Goal: Information Seeking & Learning: Find specific fact

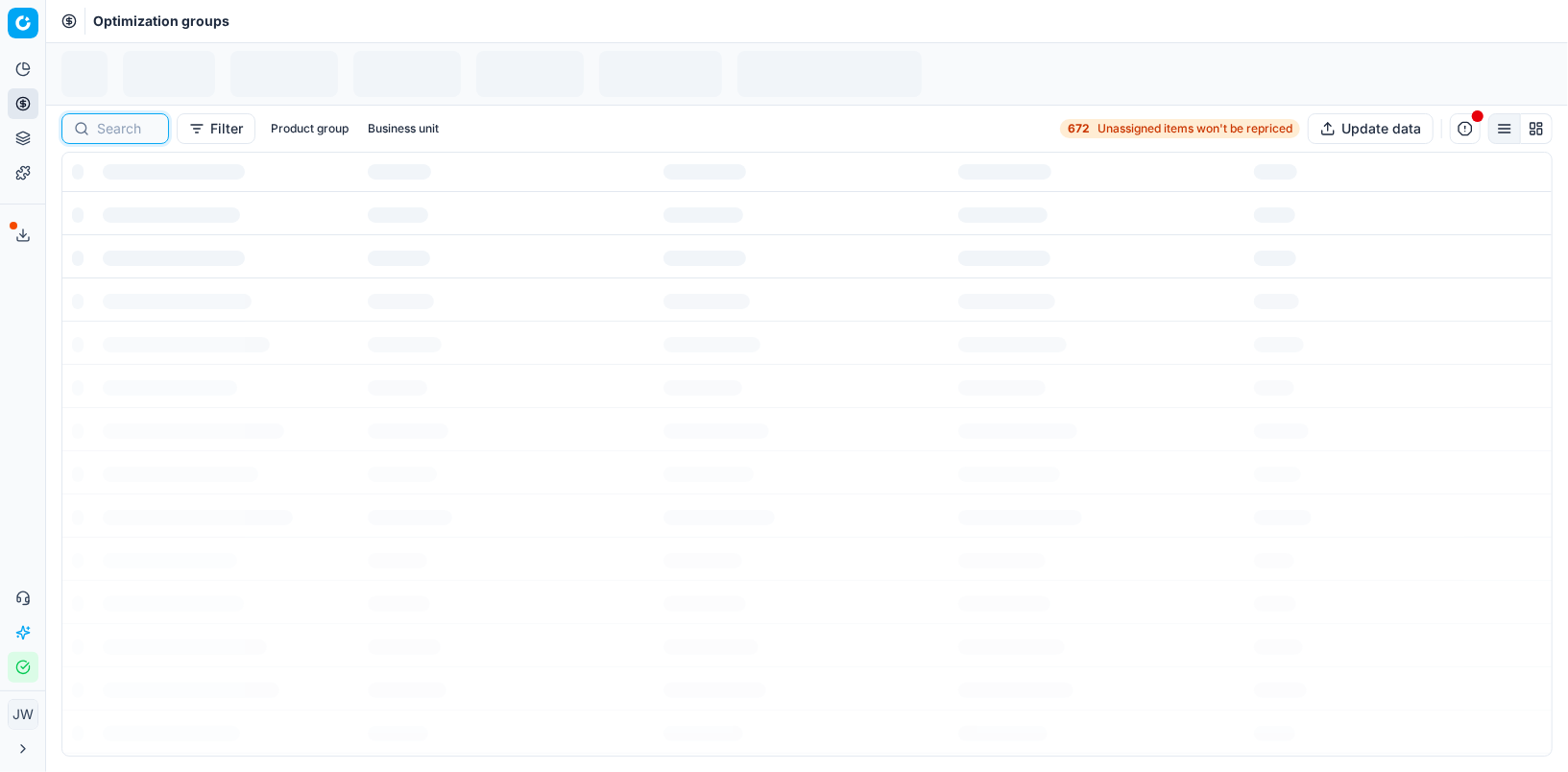
click at [113, 128] on input at bounding box center [127, 128] width 59 height 19
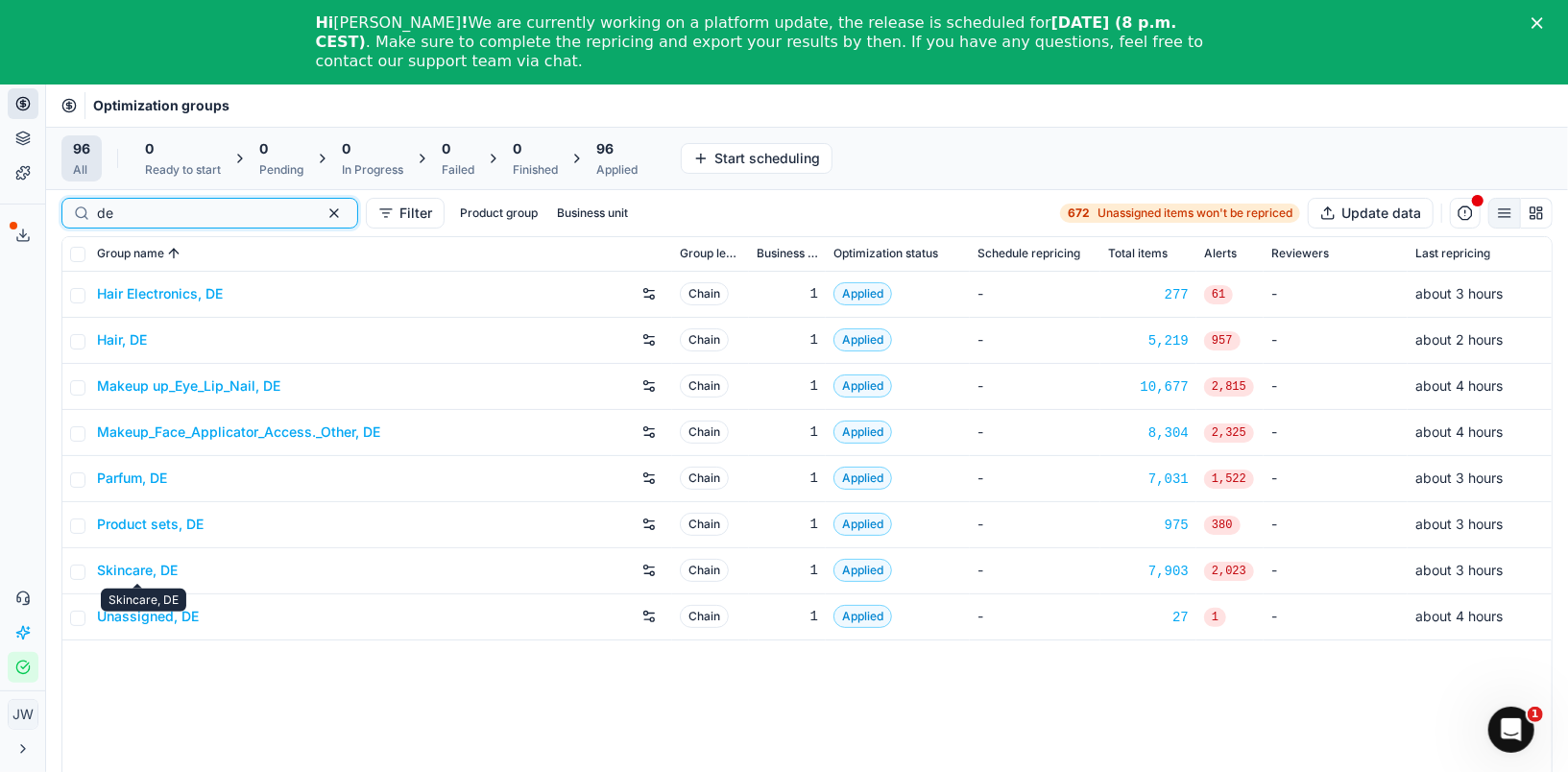
type input "de"
click at [135, 571] on link "Skincare, DE" at bounding box center [137, 570] width 80 height 19
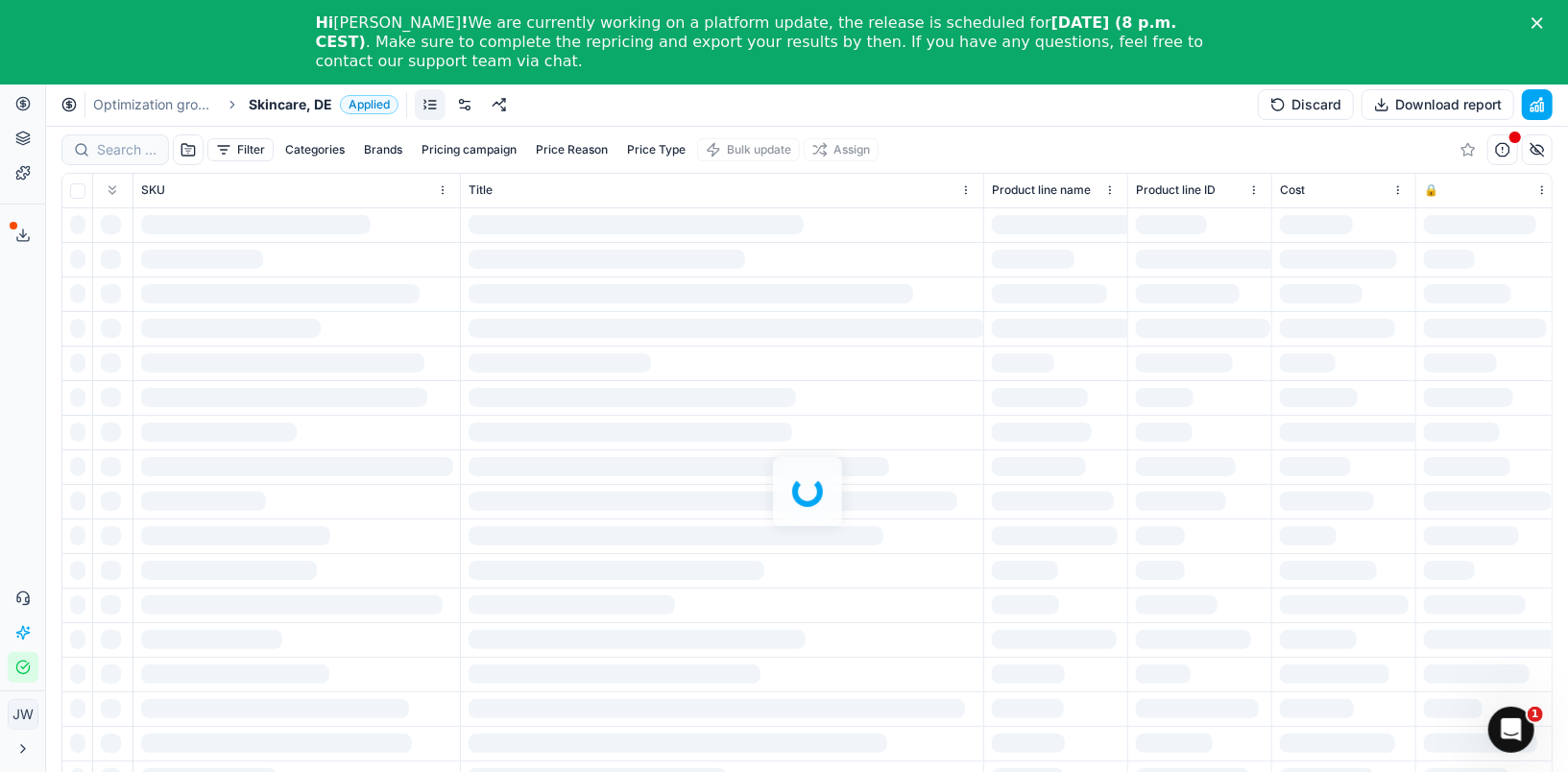
click at [86, 140] on div at bounding box center [807, 492] width 1521 height 730
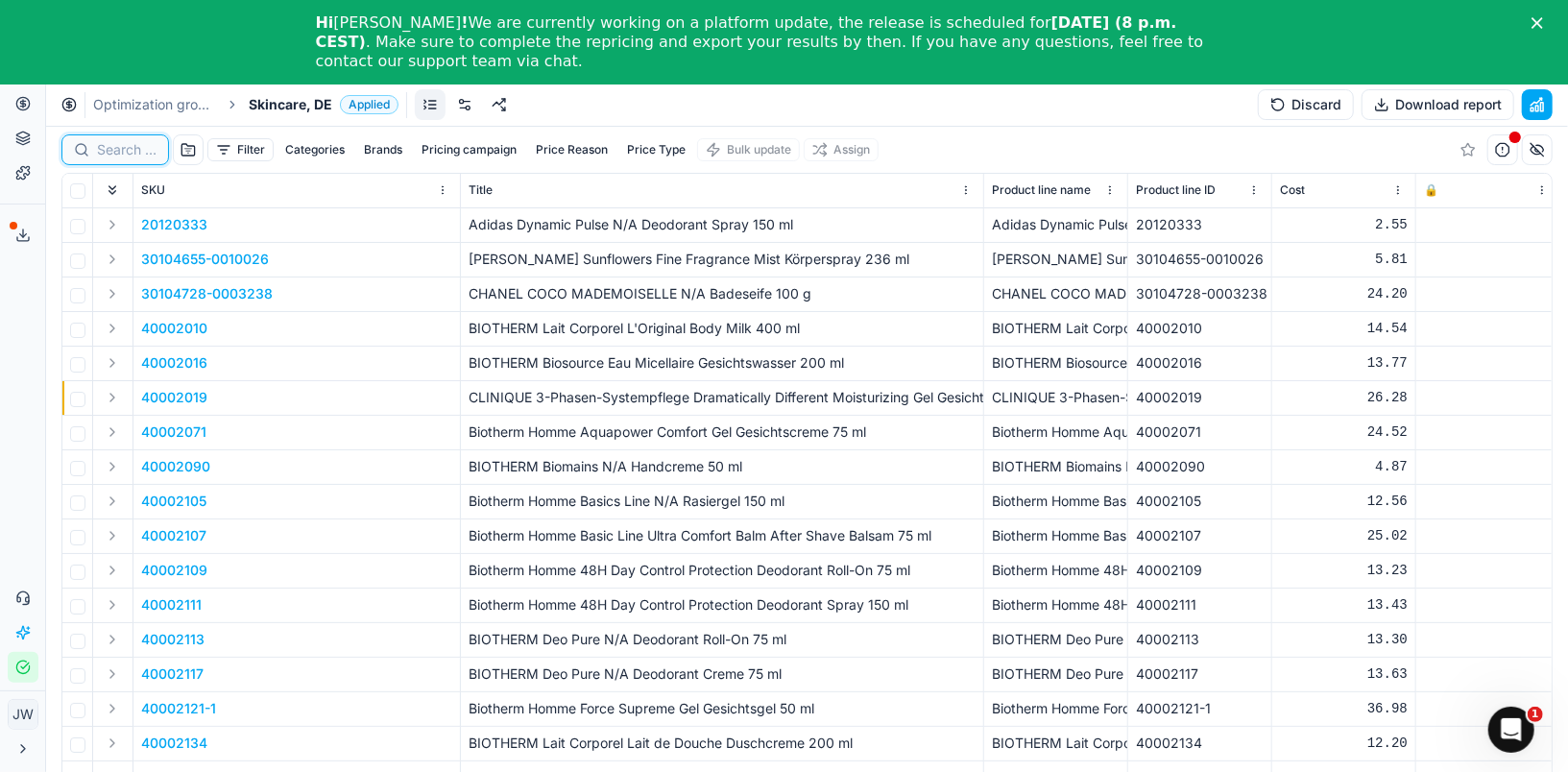
click at [113, 143] on input at bounding box center [127, 149] width 59 height 19
paste input "40004304"
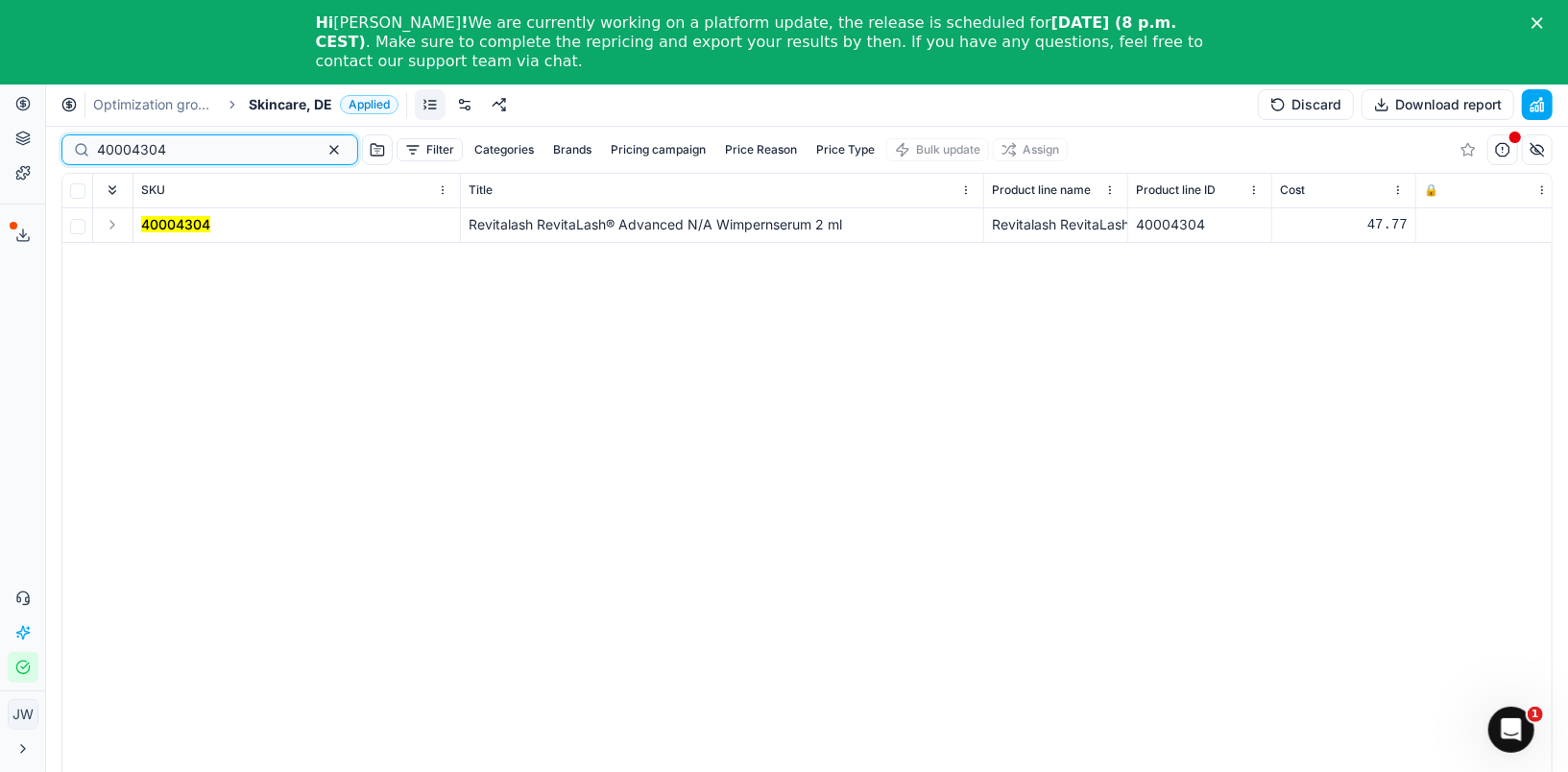
type input "40004304"
click at [123, 230] on td at bounding box center [113, 225] width 41 height 35
click at [109, 222] on button "Expand" at bounding box center [112, 224] width 23 height 23
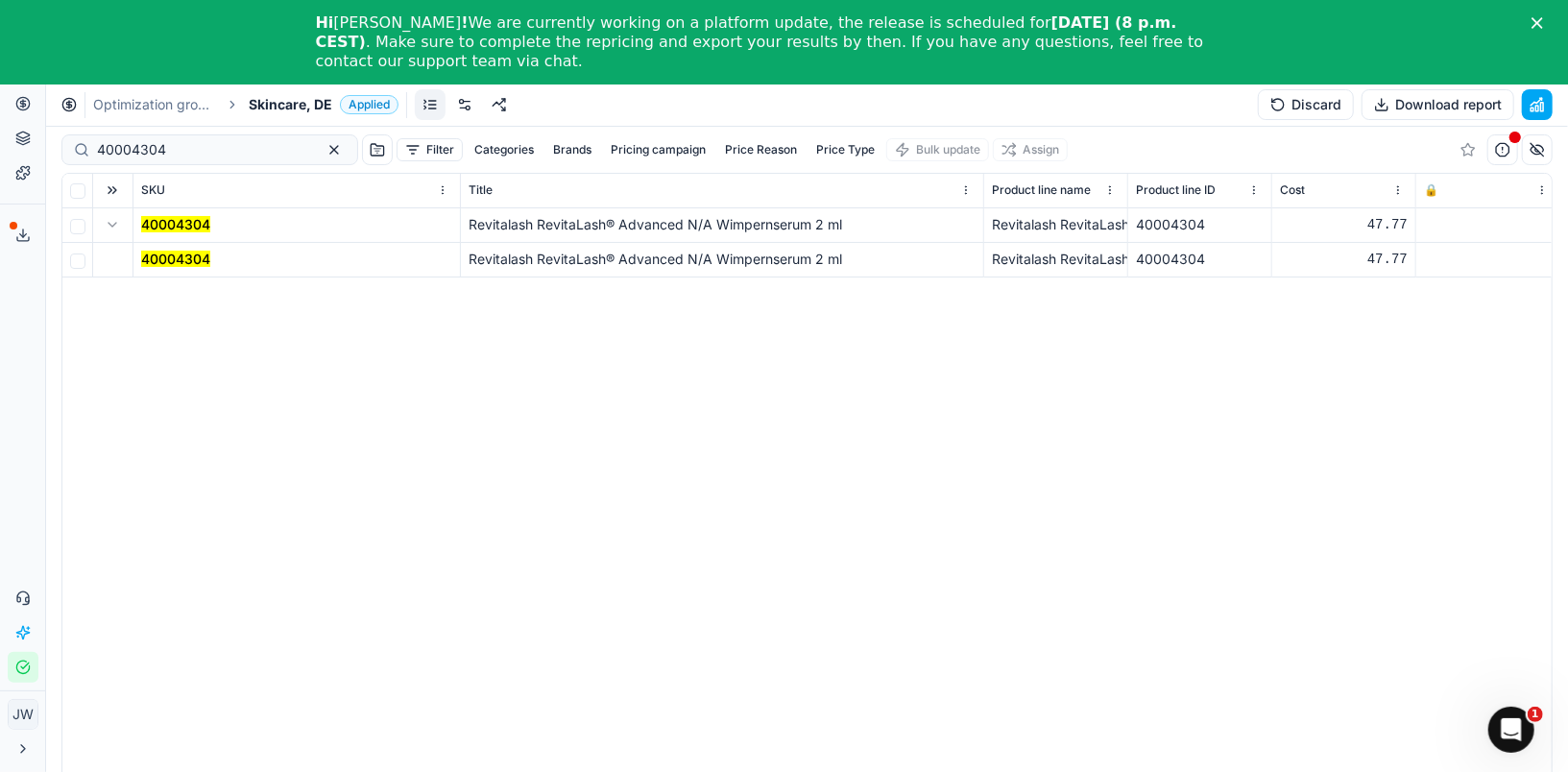
click at [198, 259] on mark "40004304" at bounding box center [175, 259] width 69 height 16
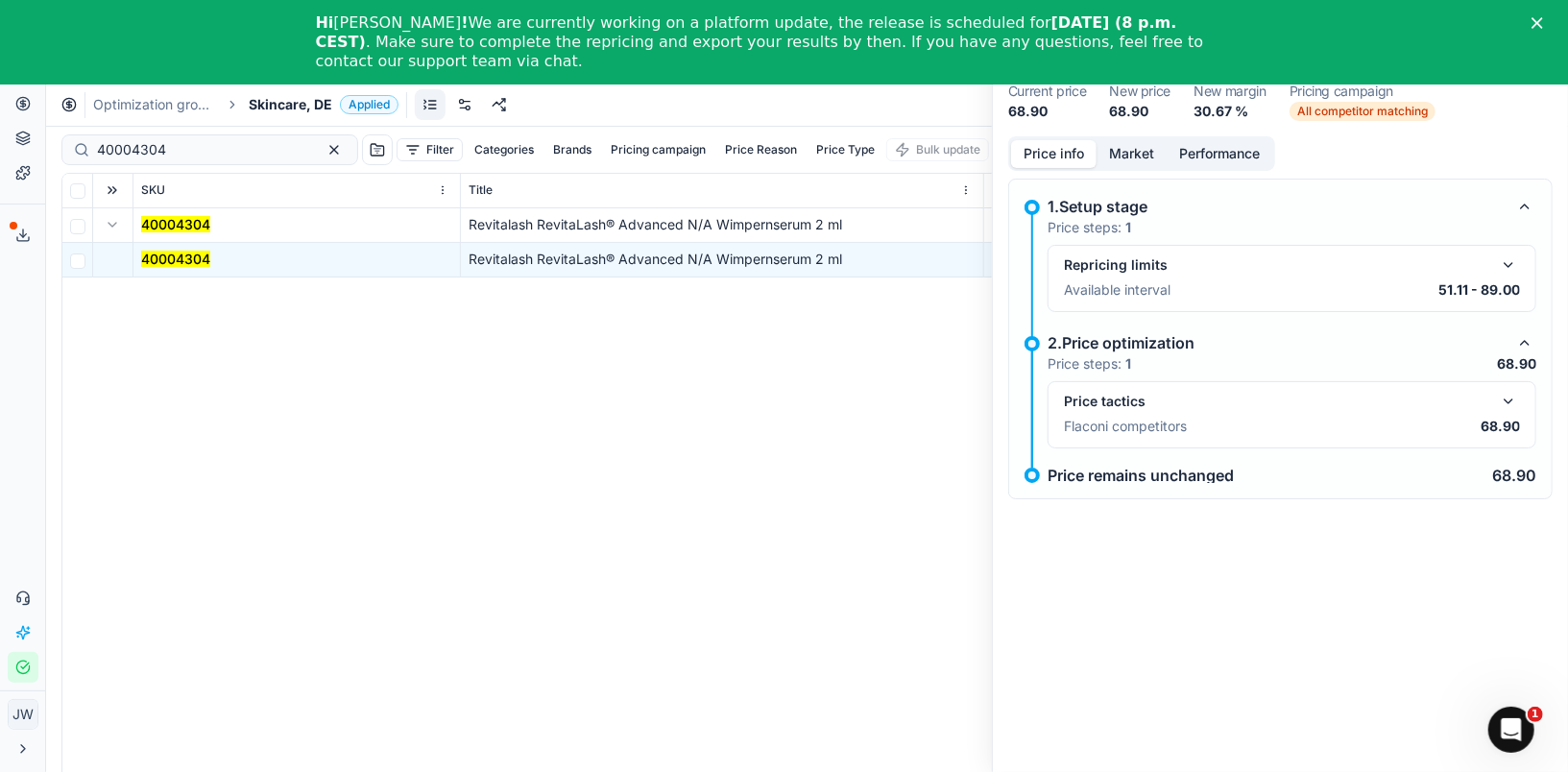
click at [1540, 23] on icon "Close" at bounding box center [1537, 23] width 12 height 12
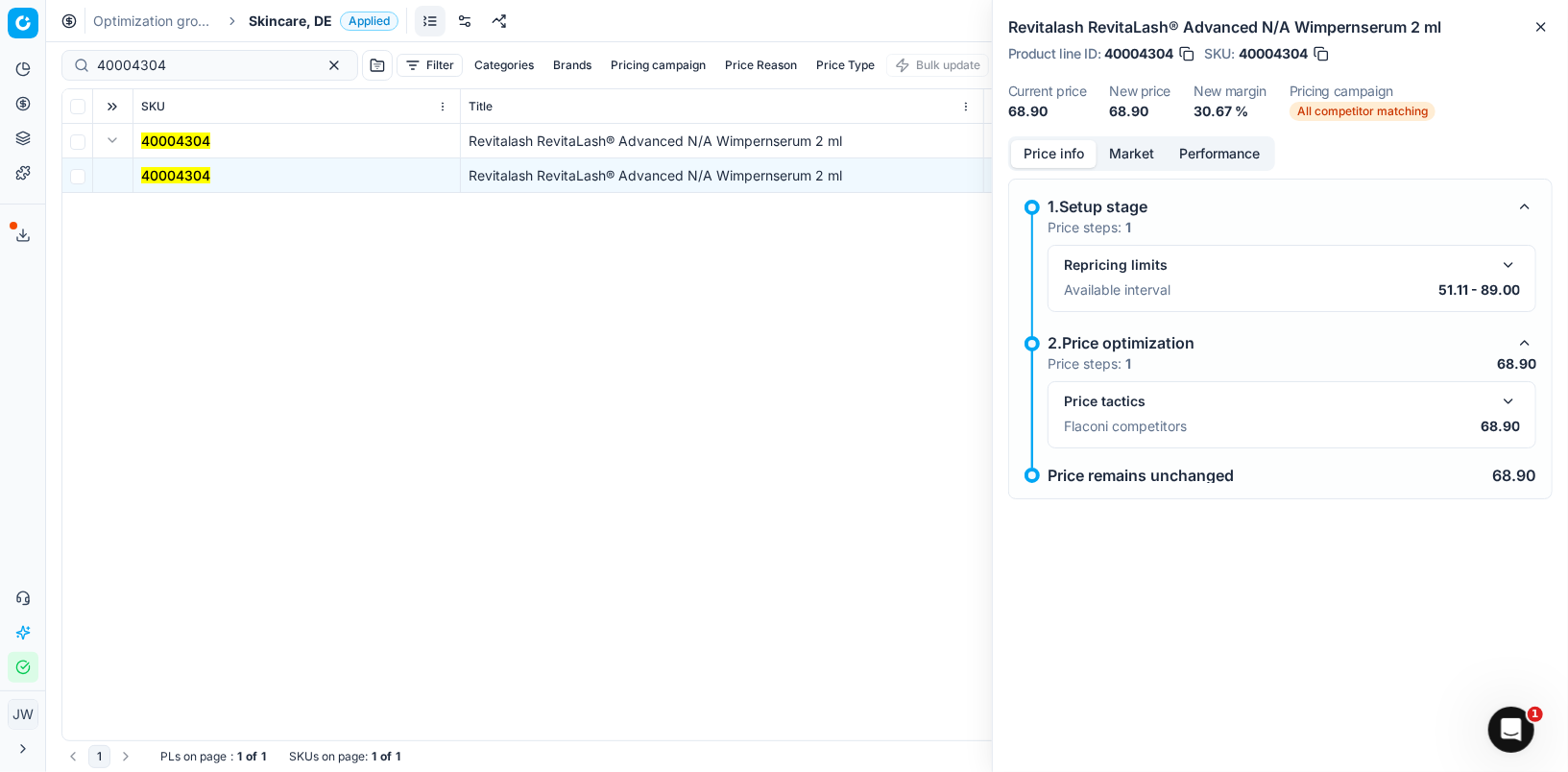
click at [1136, 152] on button "Market" at bounding box center [1131, 154] width 70 height 28
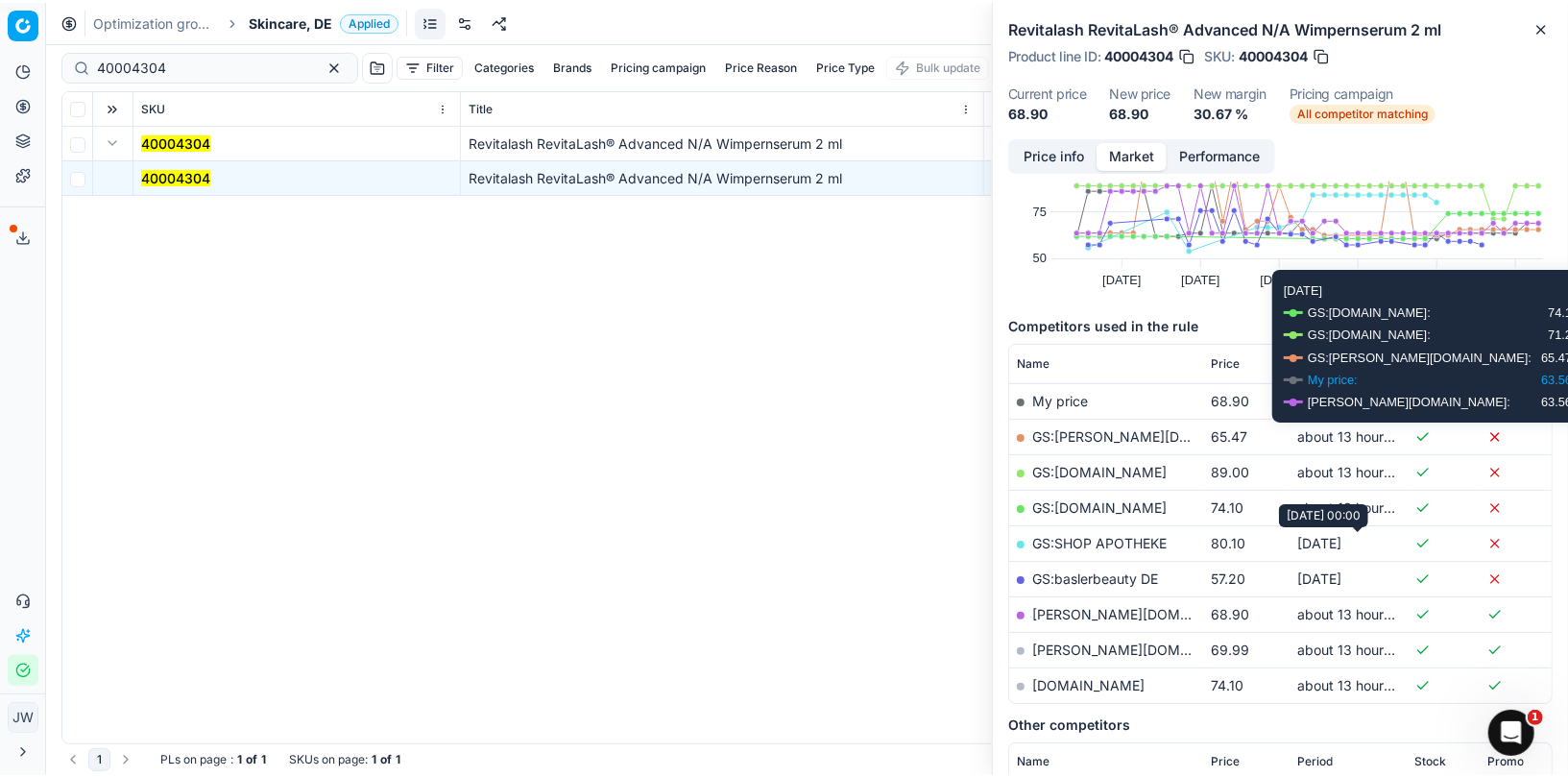
scroll to position [115, 0]
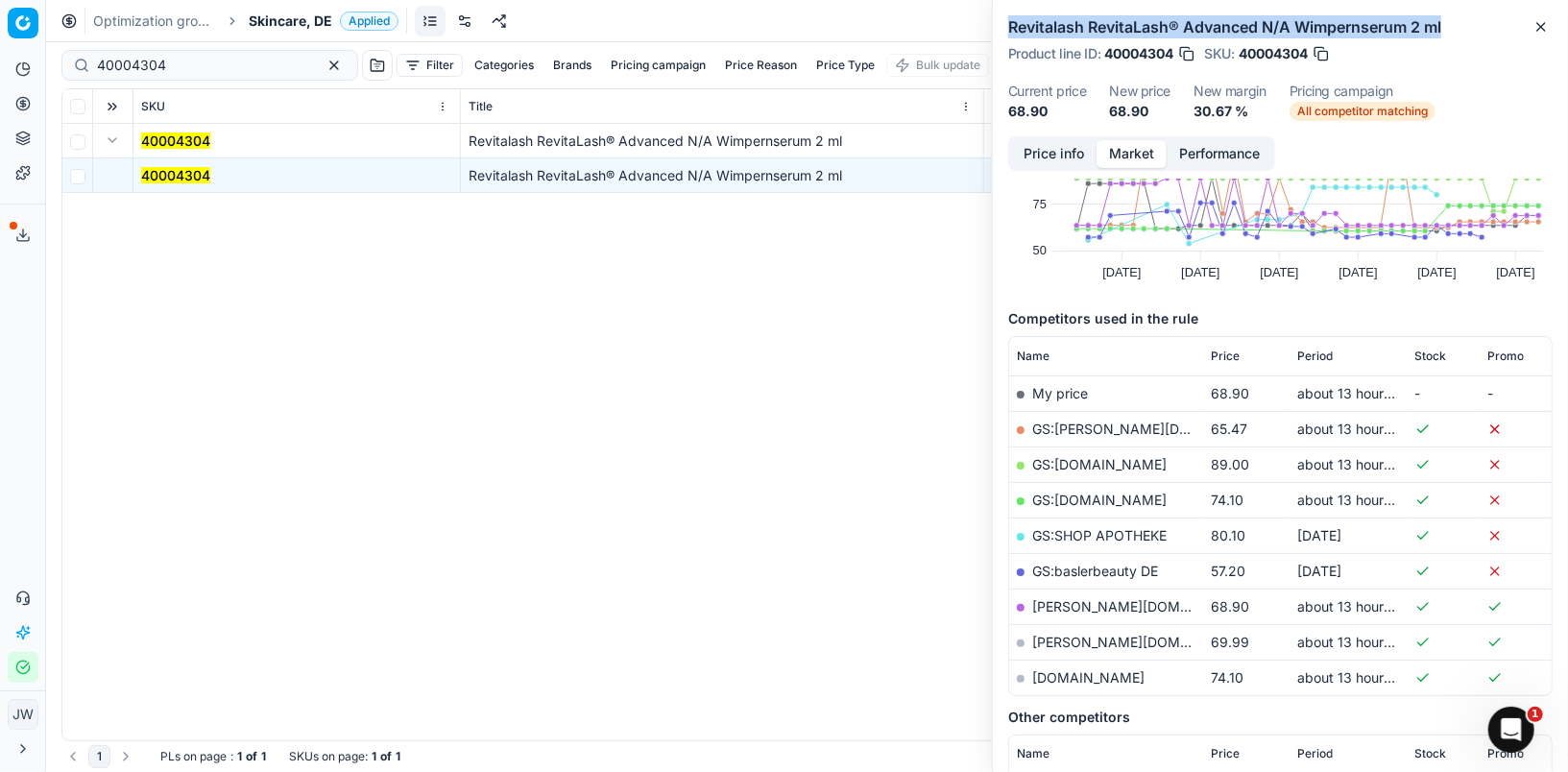
drag, startPoint x: 1008, startPoint y: 27, endPoint x: 1448, endPoint y: 23, distance: 440.0
click at [1448, 23] on h2 "Revitalash RevitaLash® Advanced N/A Wimpernserum 2 ml" at bounding box center [1281, 27] width 545 height 23
copy h2 "Revitalash RevitaLash® Advanced N/A Wimpernserum 2 ml"
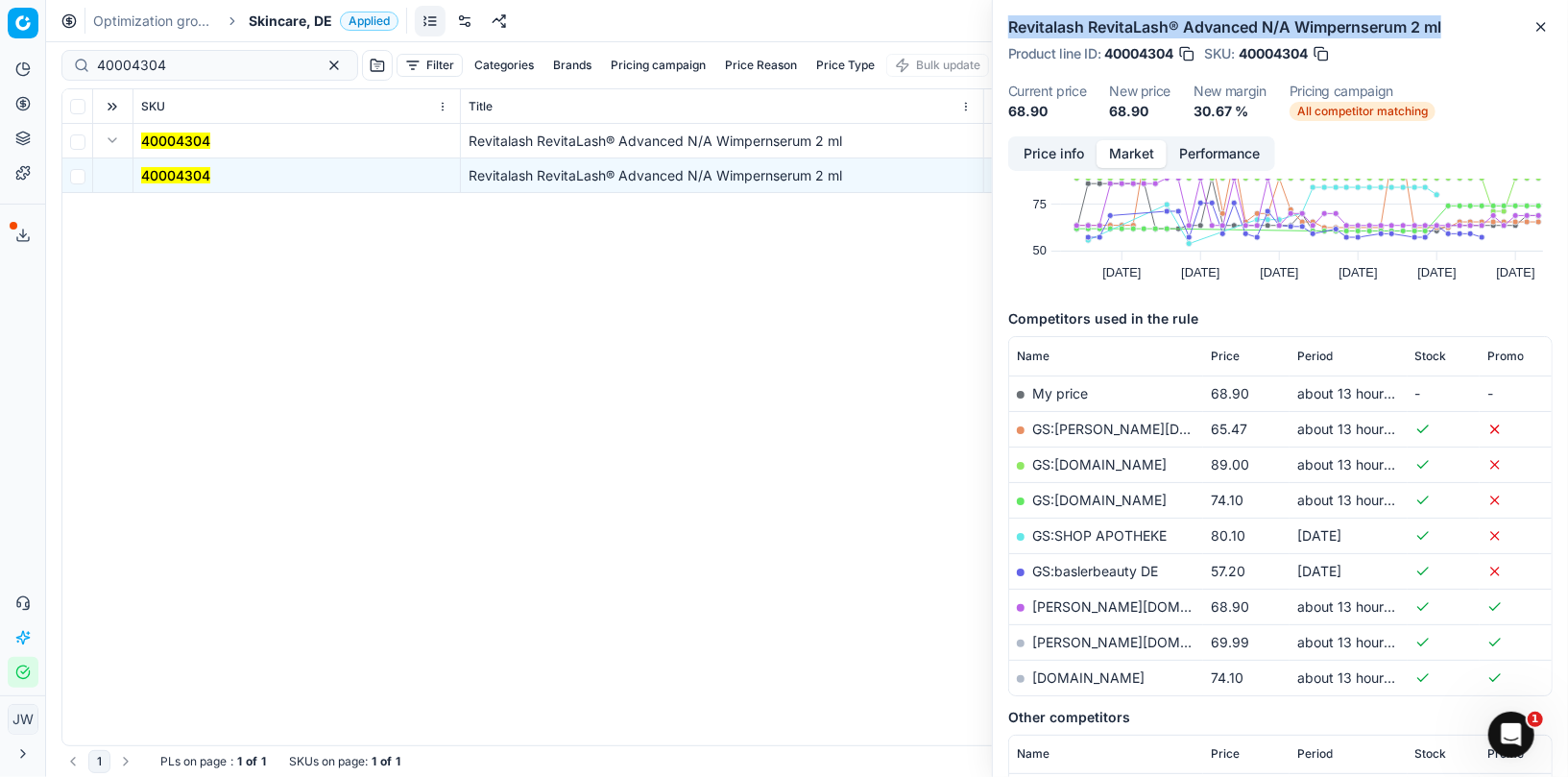
click at [1012, 25] on h2 "Revitalash RevitaLash® Advanced N/A Wimpernserum 2 ml" at bounding box center [1281, 27] width 545 height 23
drag, startPoint x: 1011, startPoint y: 25, endPoint x: 1177, endPoint y: 25, distance: 166.0
click at [1177, 25] on h2 "Revitalash RevitaLash® Advanced N/A Wimpernserum 2 ml" at bounding box center [1281, 27] width 545 height 23
click at [1011, 21] on h2 "Revitalash RevitaLash® Advanced N/A Wimpernserum 2 ml" at bounding box center [1281, 27] width 545 height 23
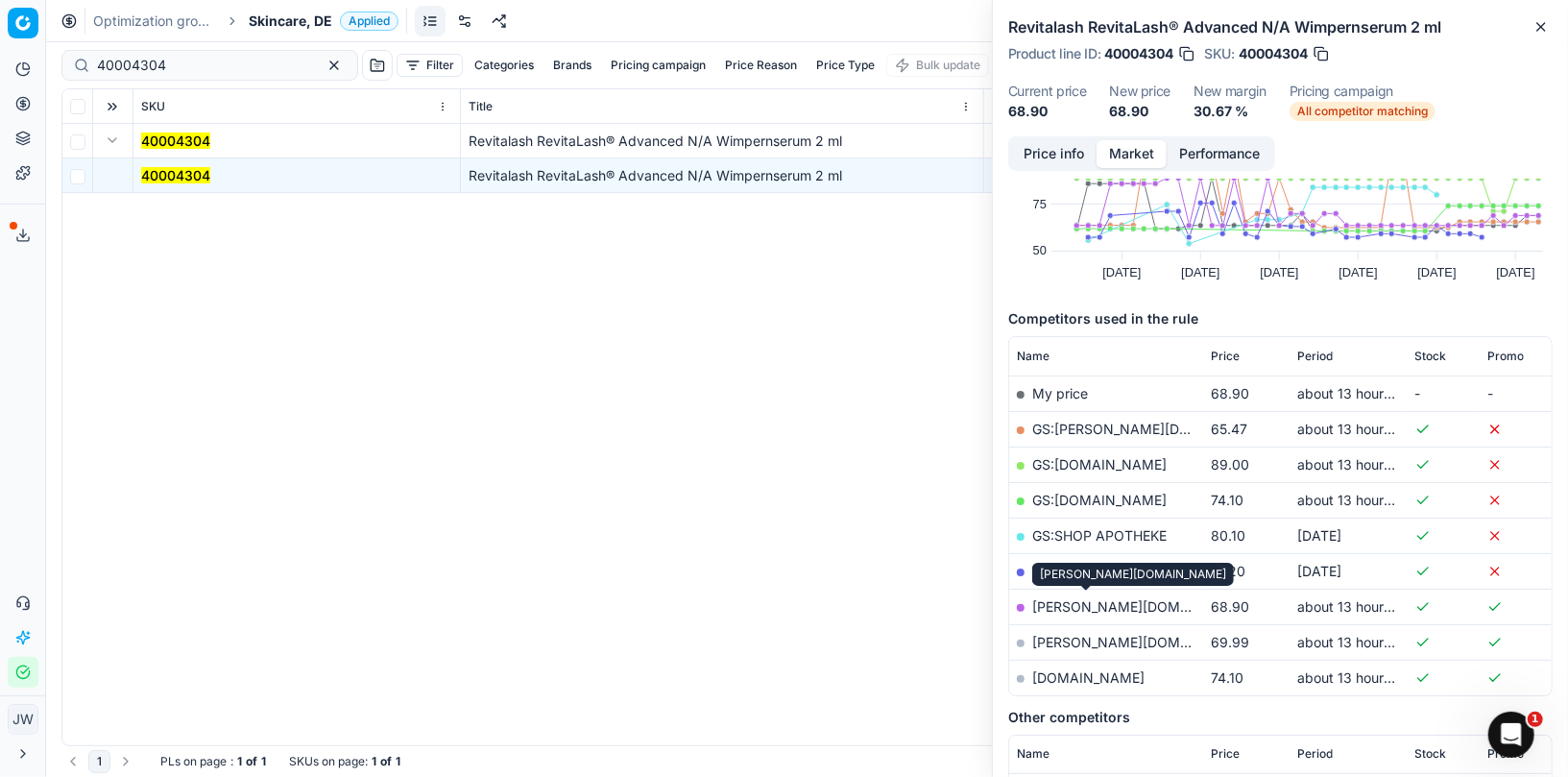
click at [1075, 603] on link "[PERSON_NAME][DOMAIN_NAME]" at bounding box center [1143, 607] width 223 height 16
click at [1103, 565] on link "GS:baslerbeauty DE" at bounding box center [1095, 571] width 126 height 16
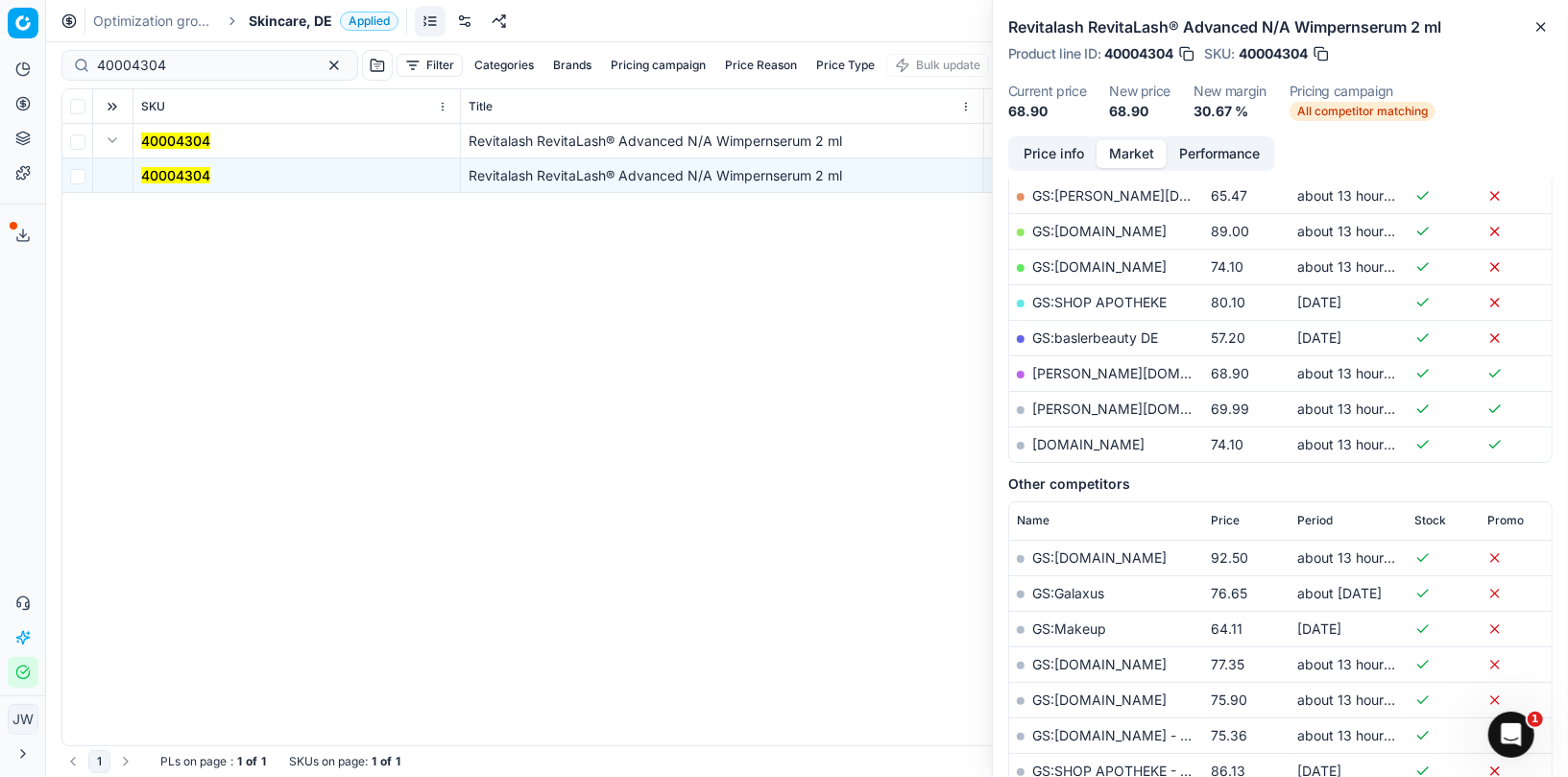
scroll to position [0, 0]
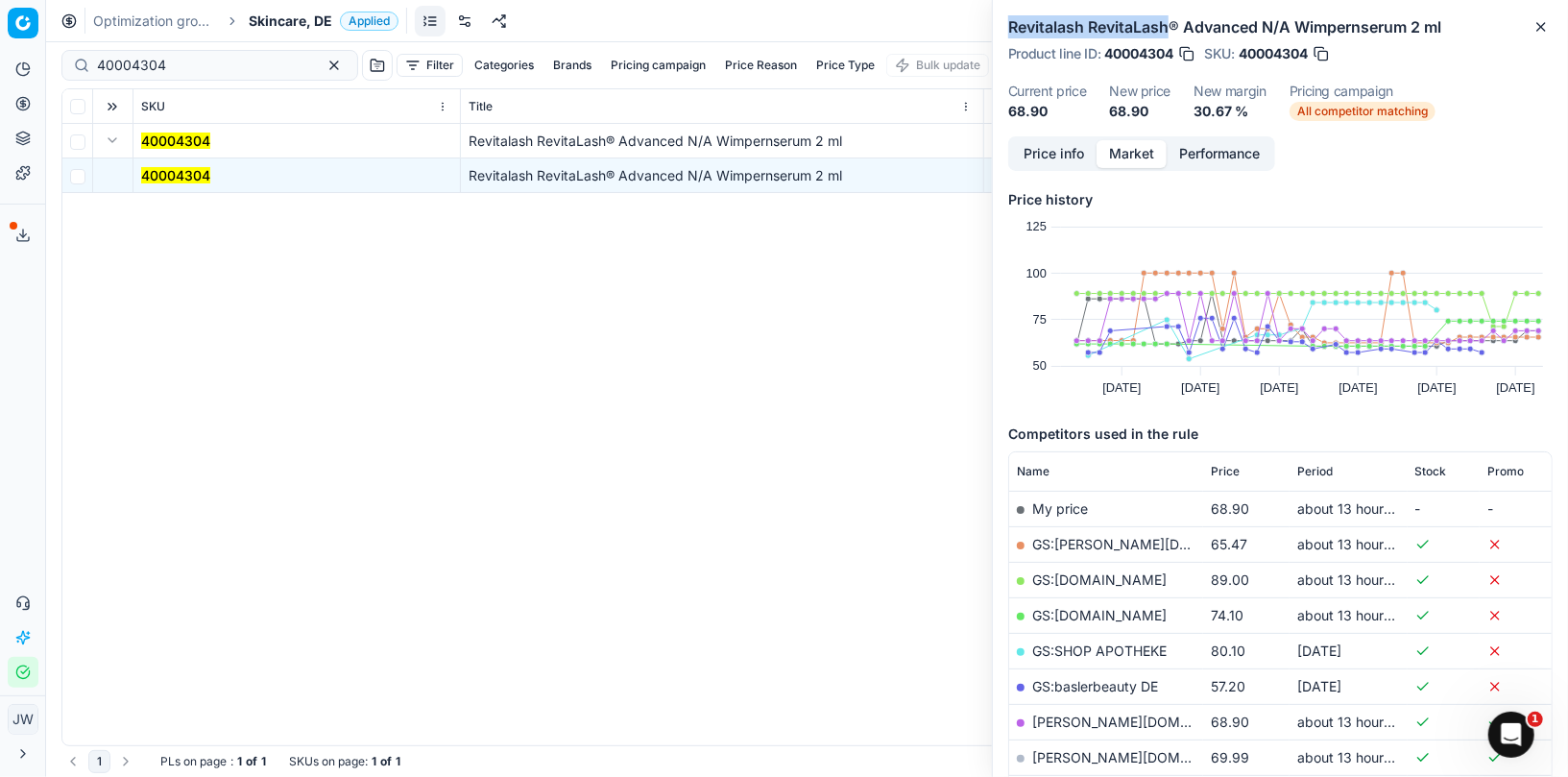
drag, startPoint x: 1009, startPoint y: 30, endPoint x: 1174, endPoint y: 24, distance: 165.1
click at [1174, 24] on h2 "Revitalash RevitaLash® Advanced N/A Wimpernserum 2 ml" at bounding box center [1281, 27] width 545 height 23
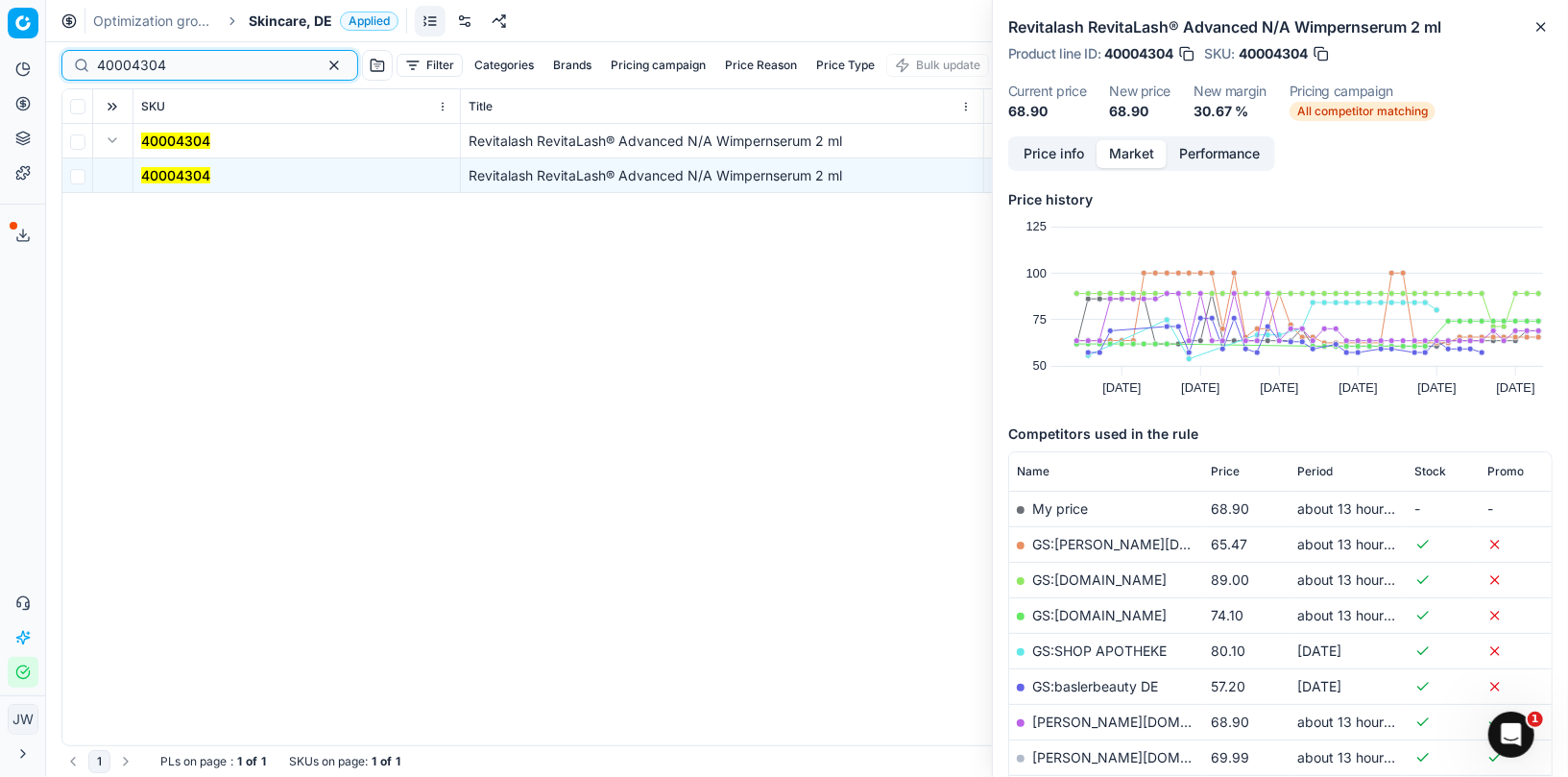
drag, startPoint x: 186, startPoint y: 66, endPoint x: 30, endPoint y: 53, distance: 156.5
click at [30, 53] on div "Pricing platform Analytics Pricing Product portfolio Templates Export service 1…" at bounding box center [784, 388] width 1568 height 777
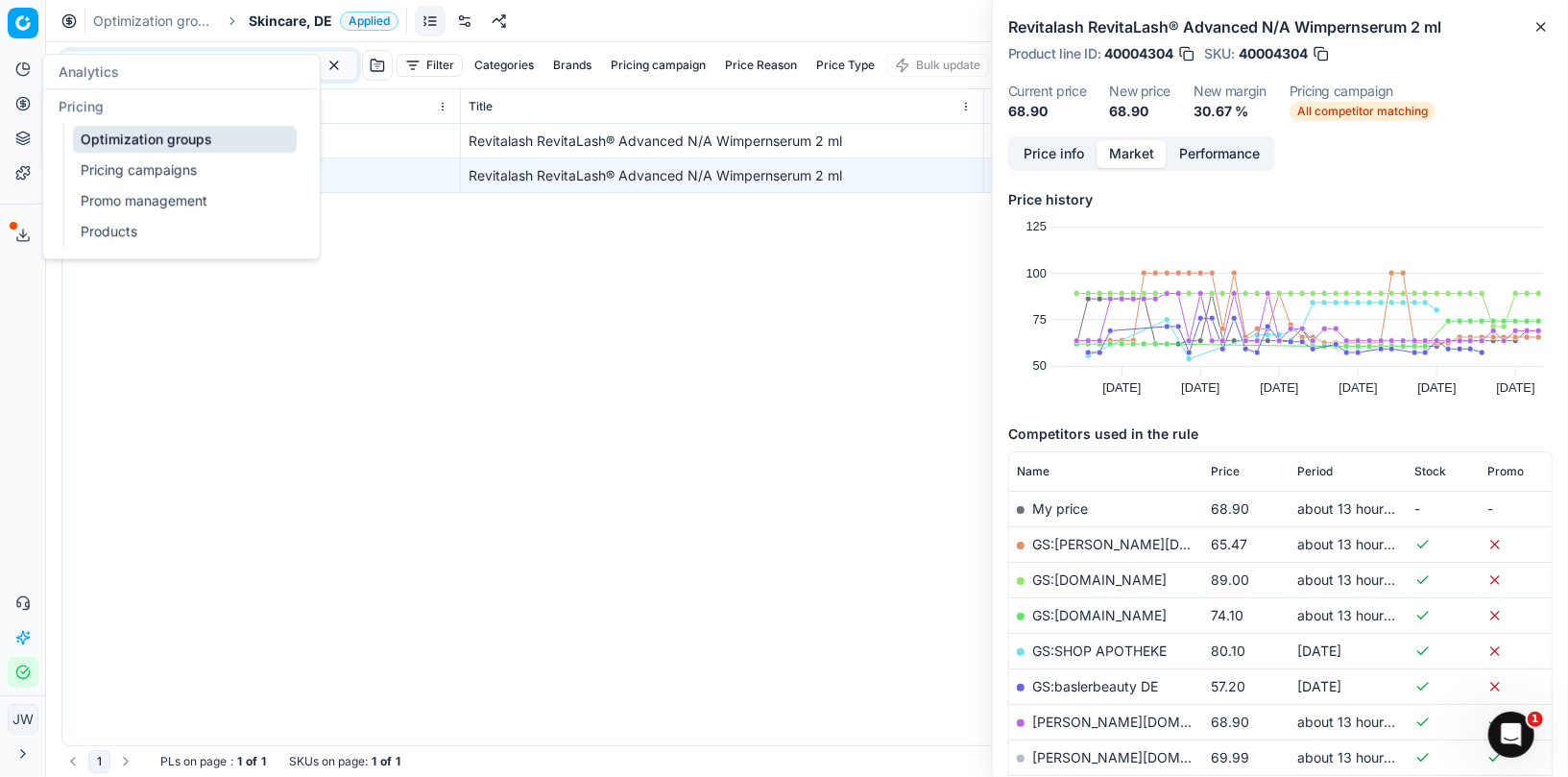
click at [25, 106] on icon at bounding box center [22, 103] width 5 height 5
click at [112, 139] on link "Optimization groups" at bounding box center [185, 139] width 224 height 27
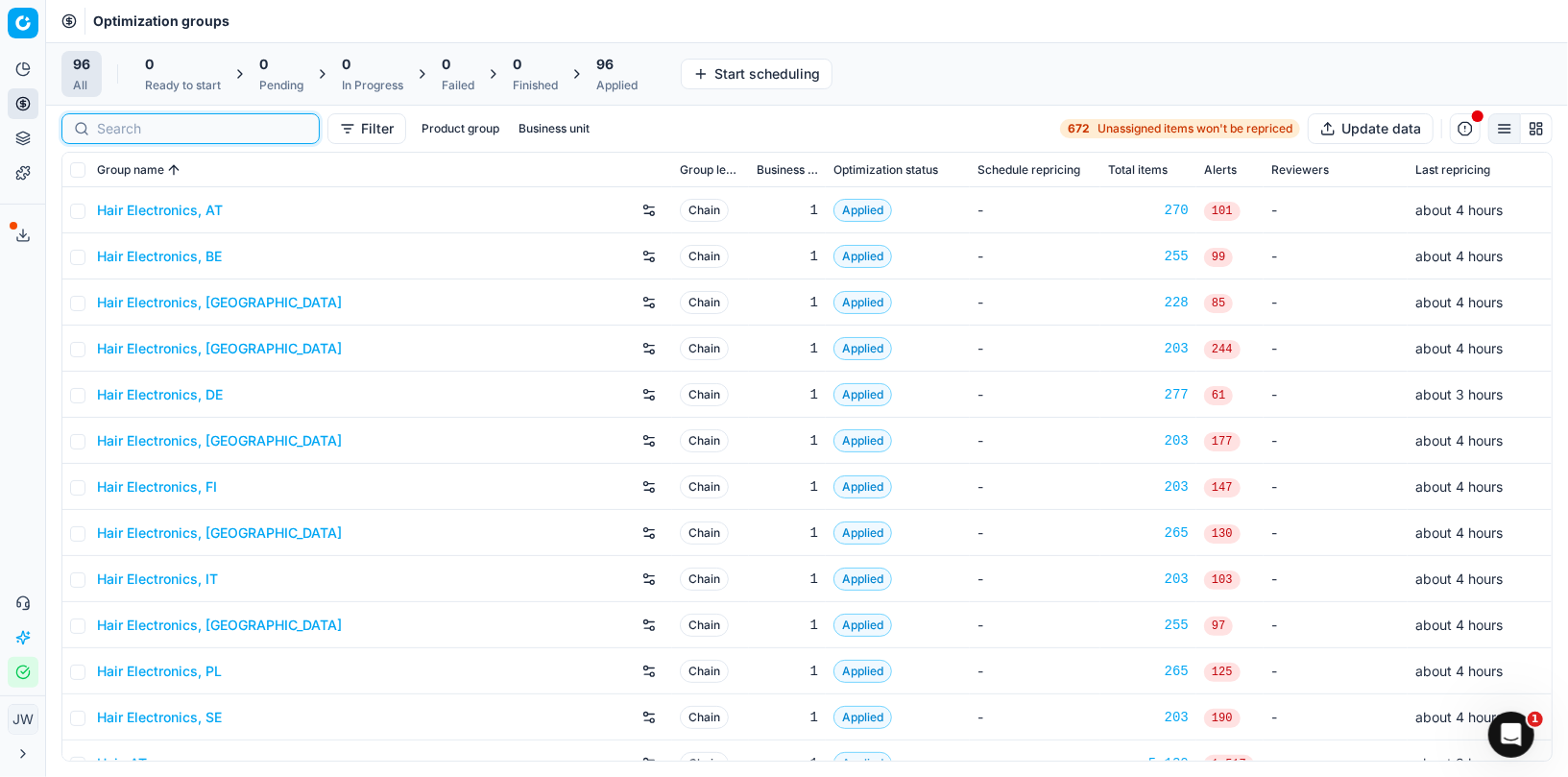
click at [146, 128] on input at bounding box center [202, 128] width 210 height 19
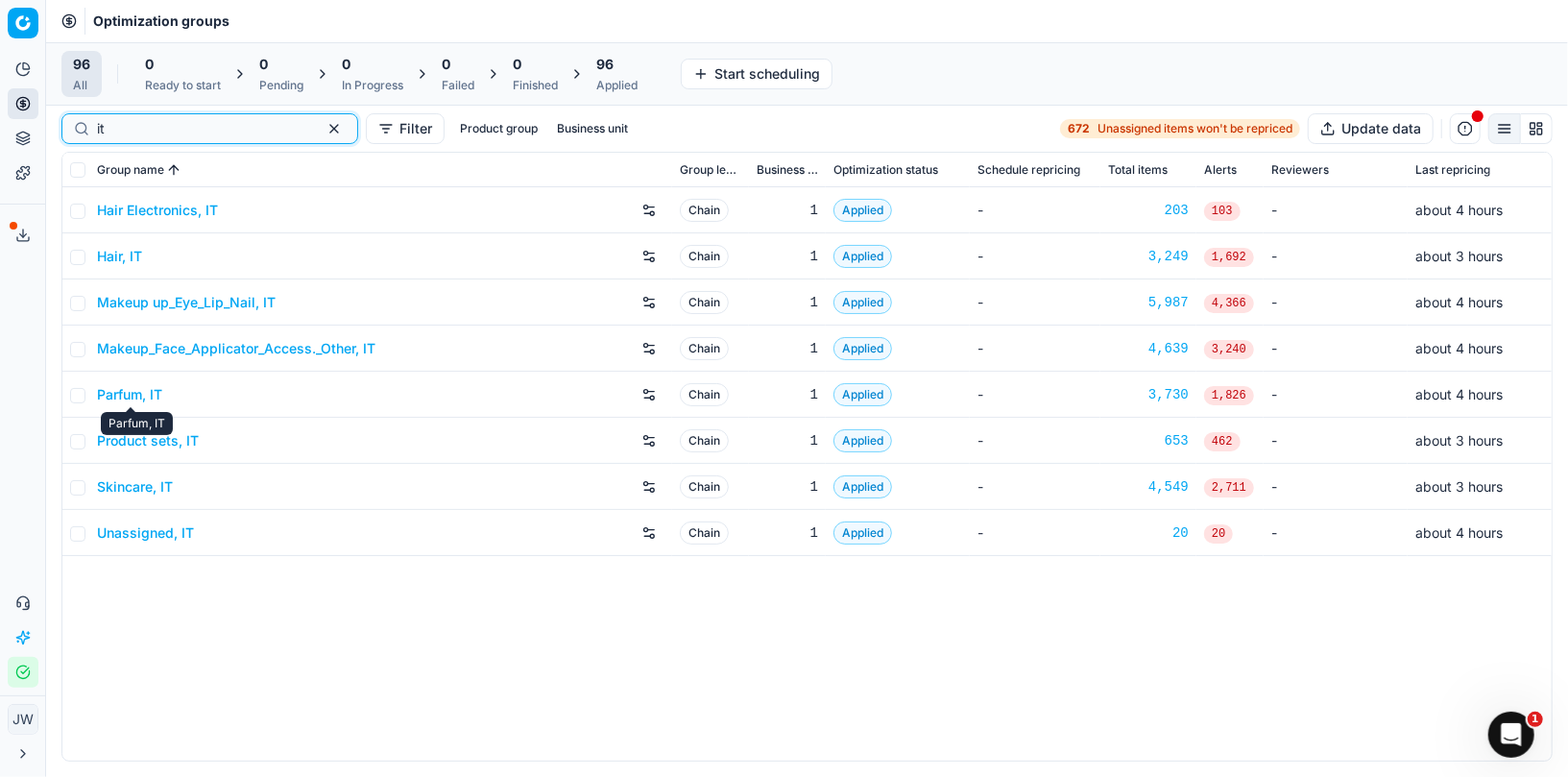
type input "it"
click at [119, 398] on link "Parfum, IT" at bounding box center [130, 394] width 65 height 19
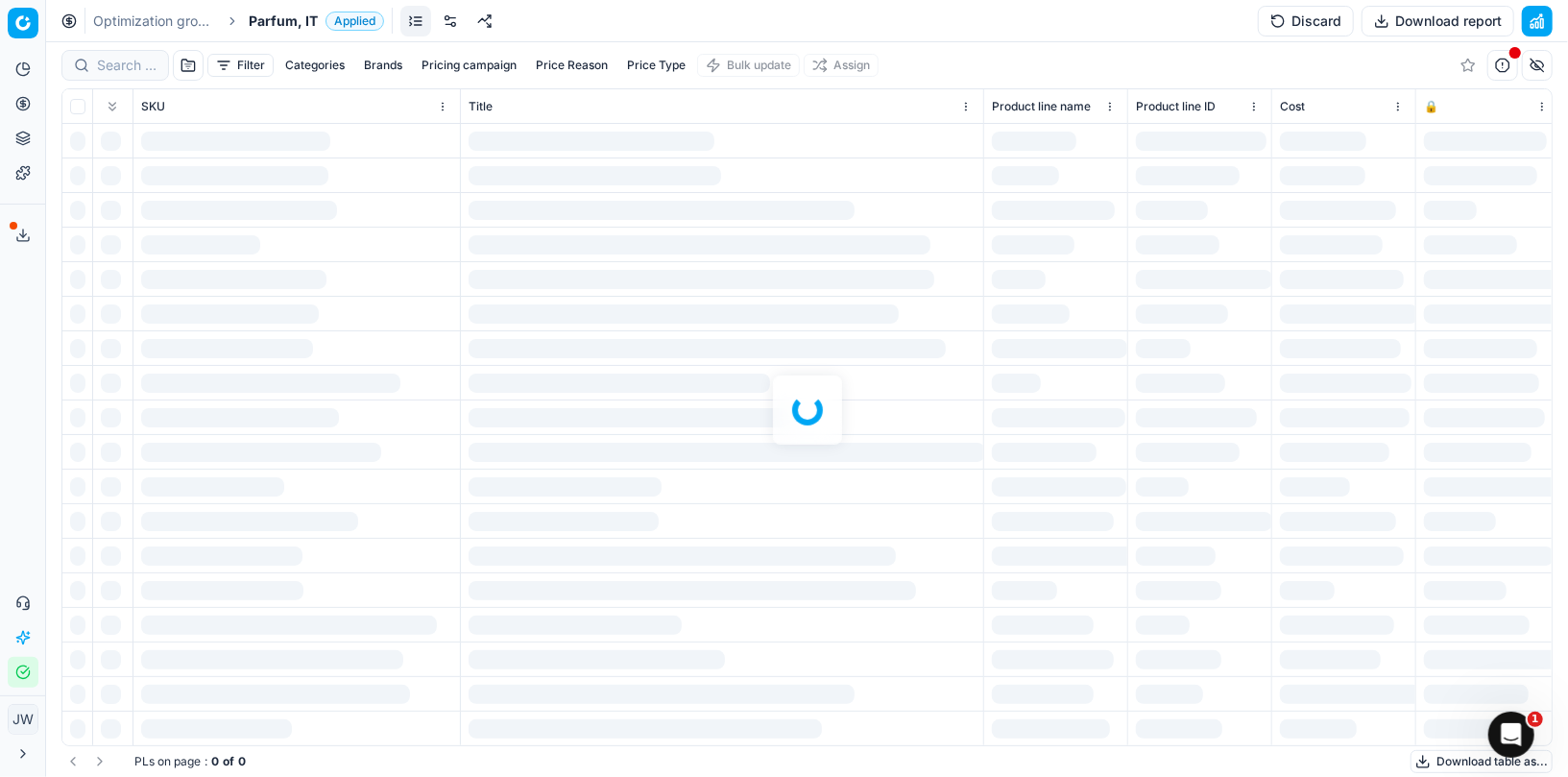
click at [136, 67] on div at bounding box center [807, 409] width 1521 height 734
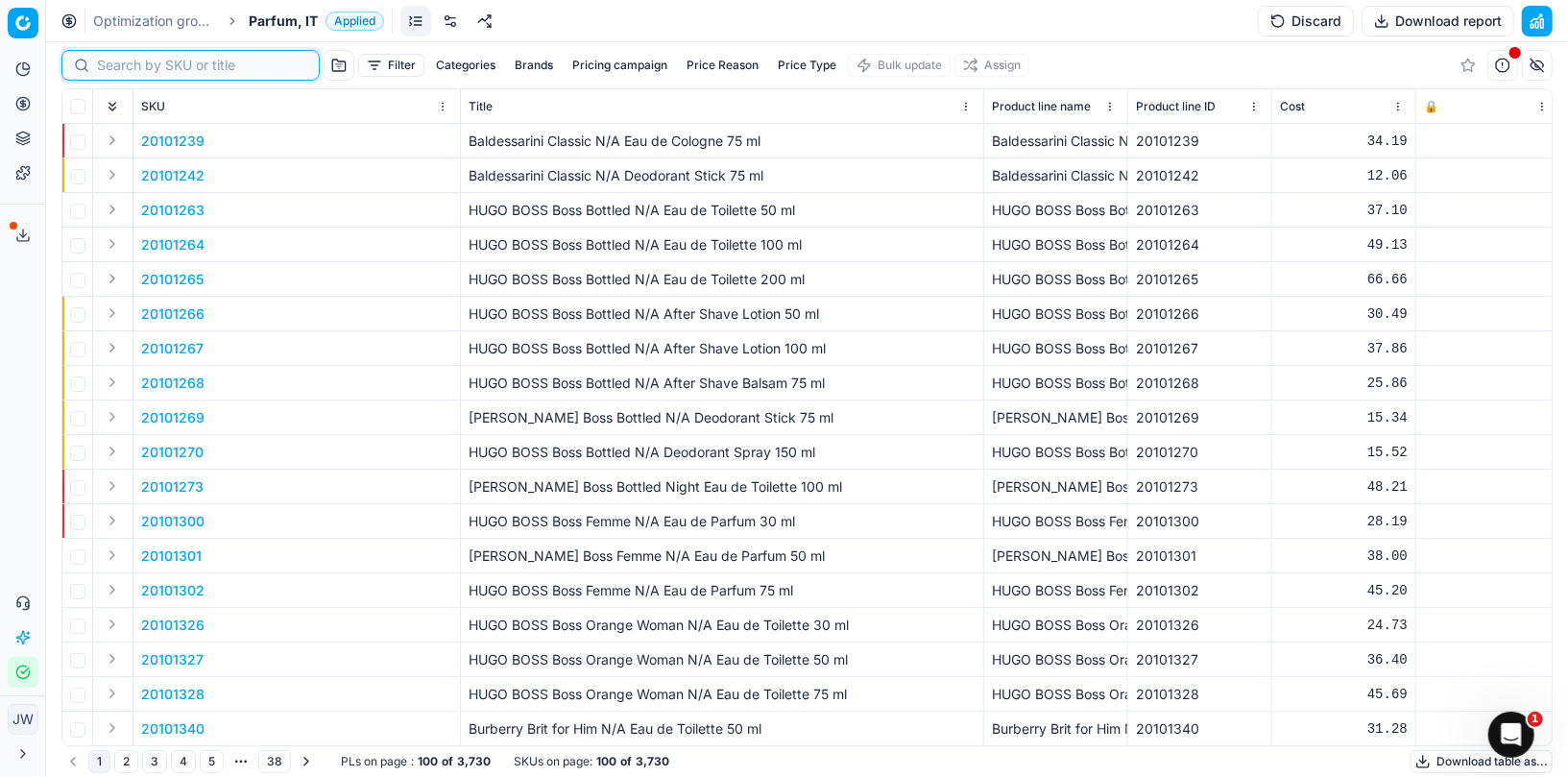
click at [113, 65] on input at bounding box center [202, 64] width 210 height 19
paste input "20102249"
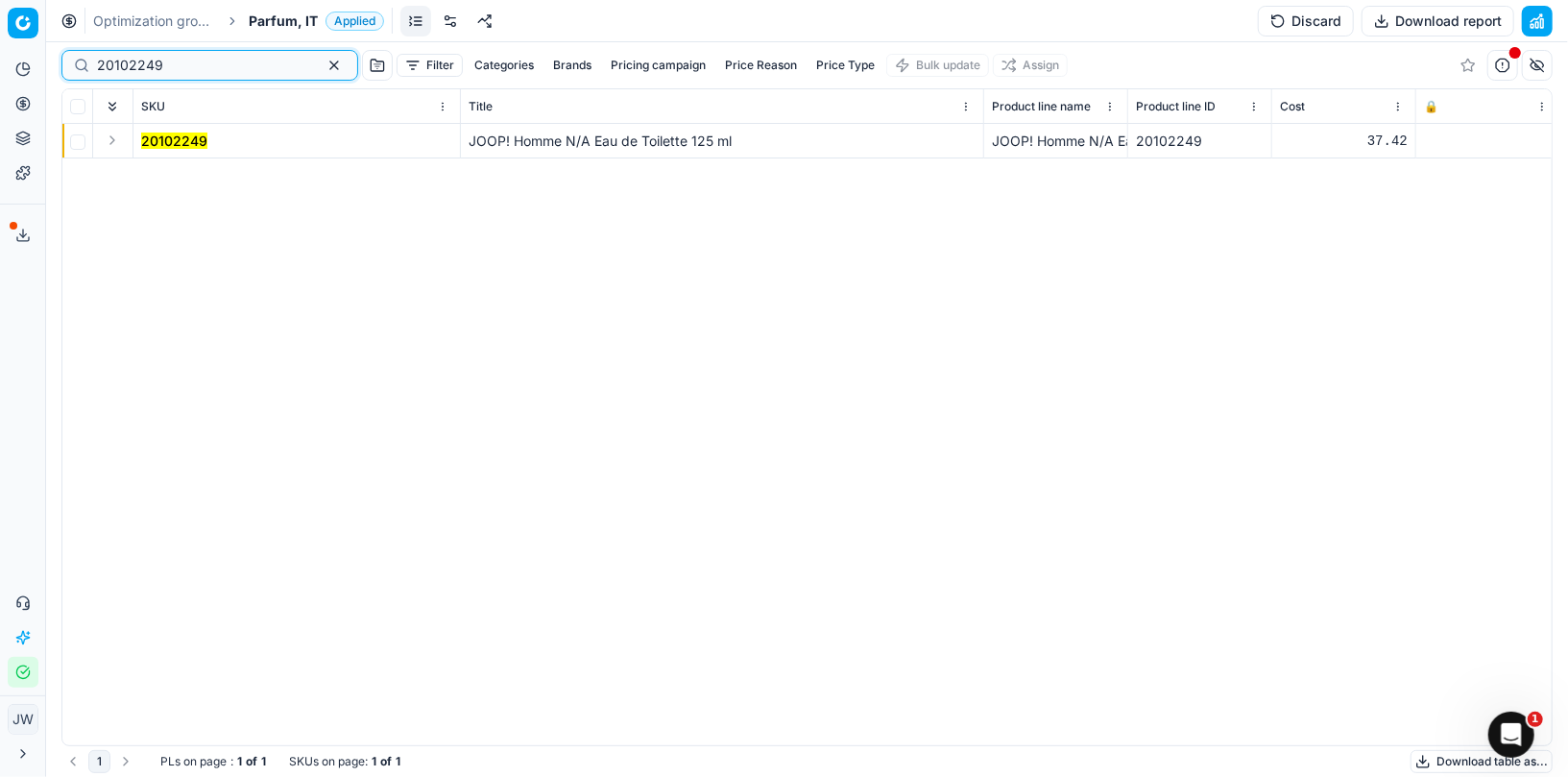
type input "20102249"
click at [109, 142] on button "Expand" at bounding box center [112, 140] width 23 height 23
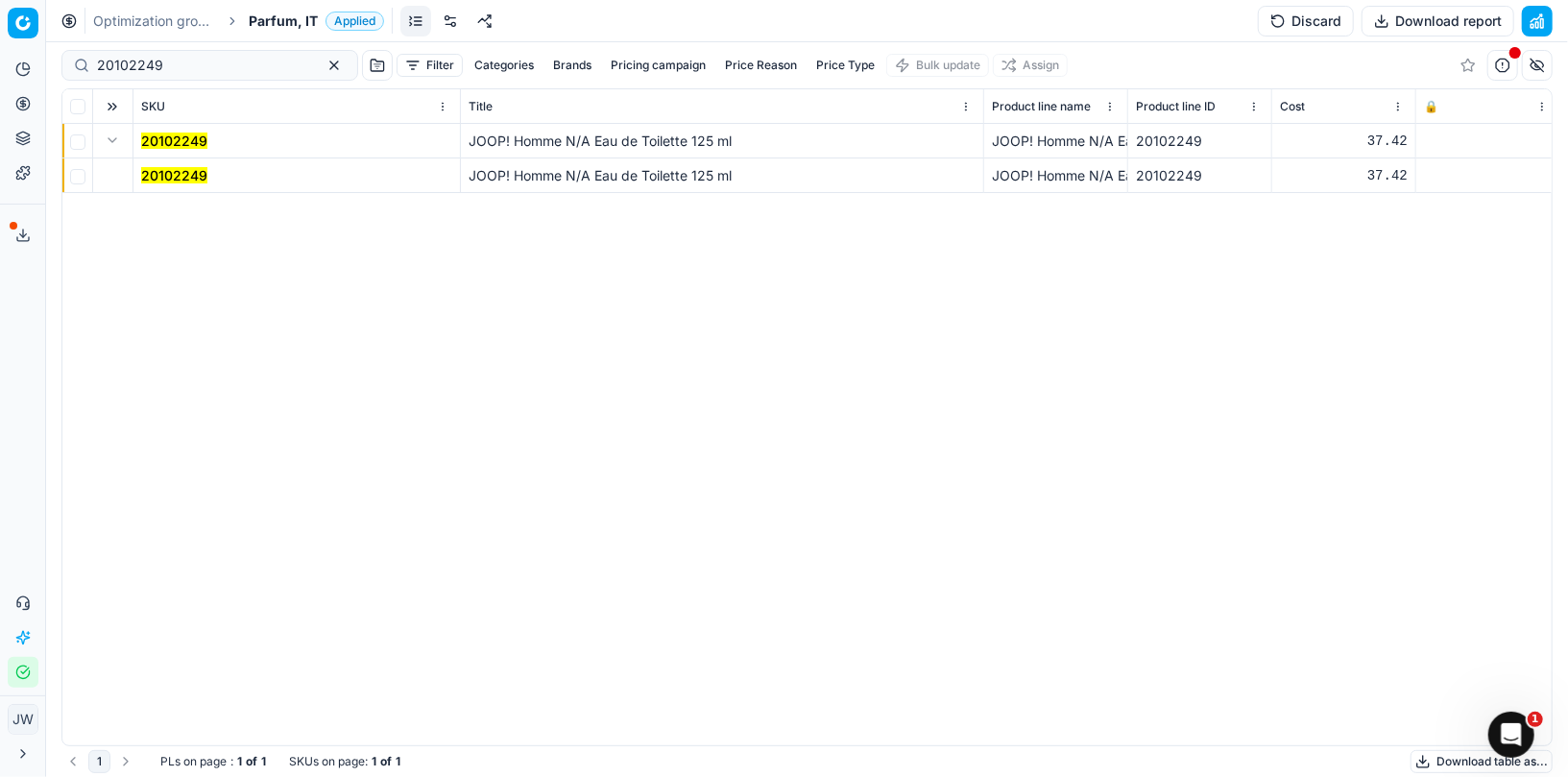
click at [140, 172] on td "20102249" at bounding box center [297, 175] width 327 height 35
click at [179, 168] on mark "20102249" at bounding box center [173, 175] width 66 height 16
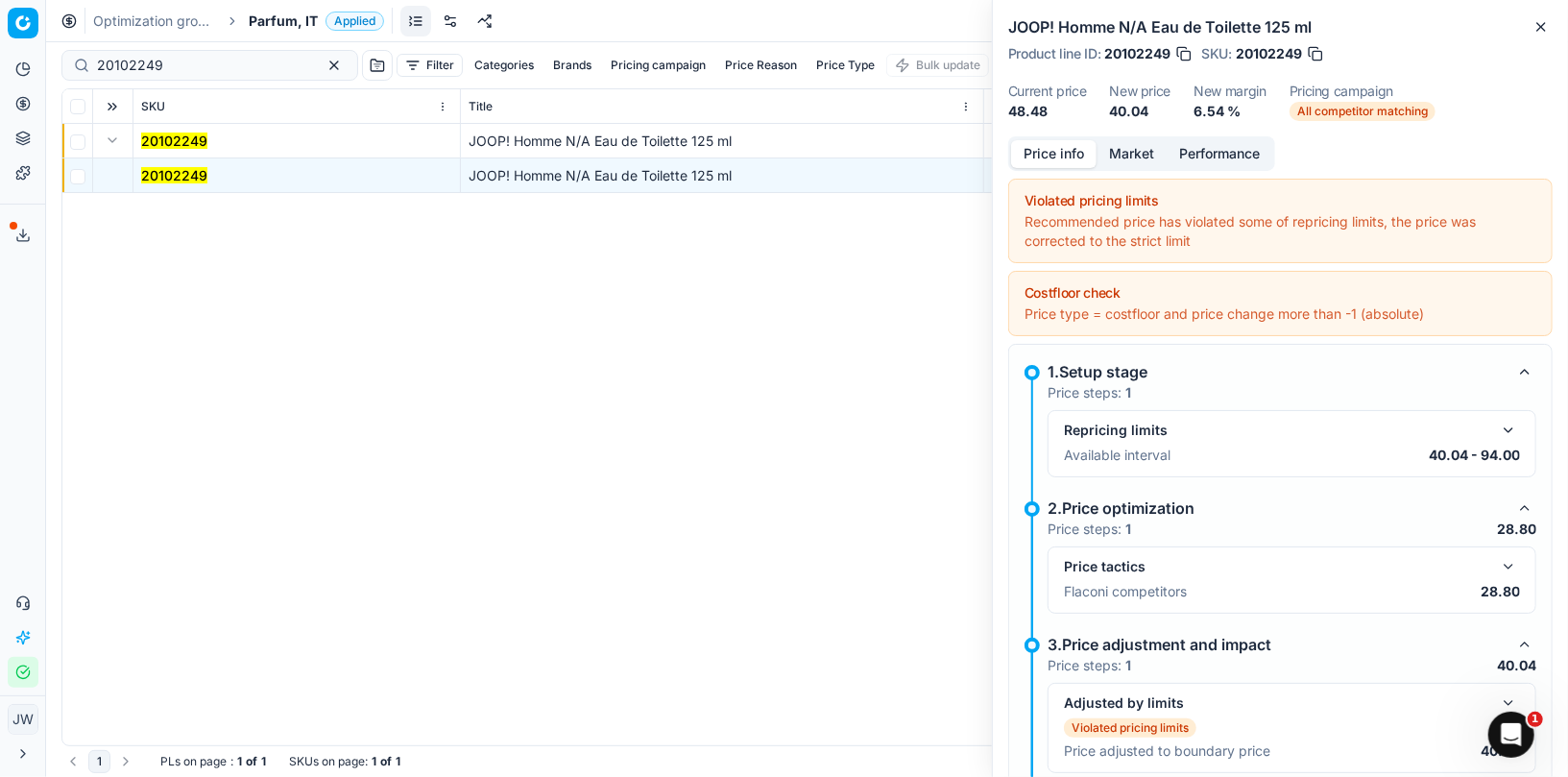
click at [1120, 153] on button "Market" at bounding box center [1131, 154] width 70 height 28
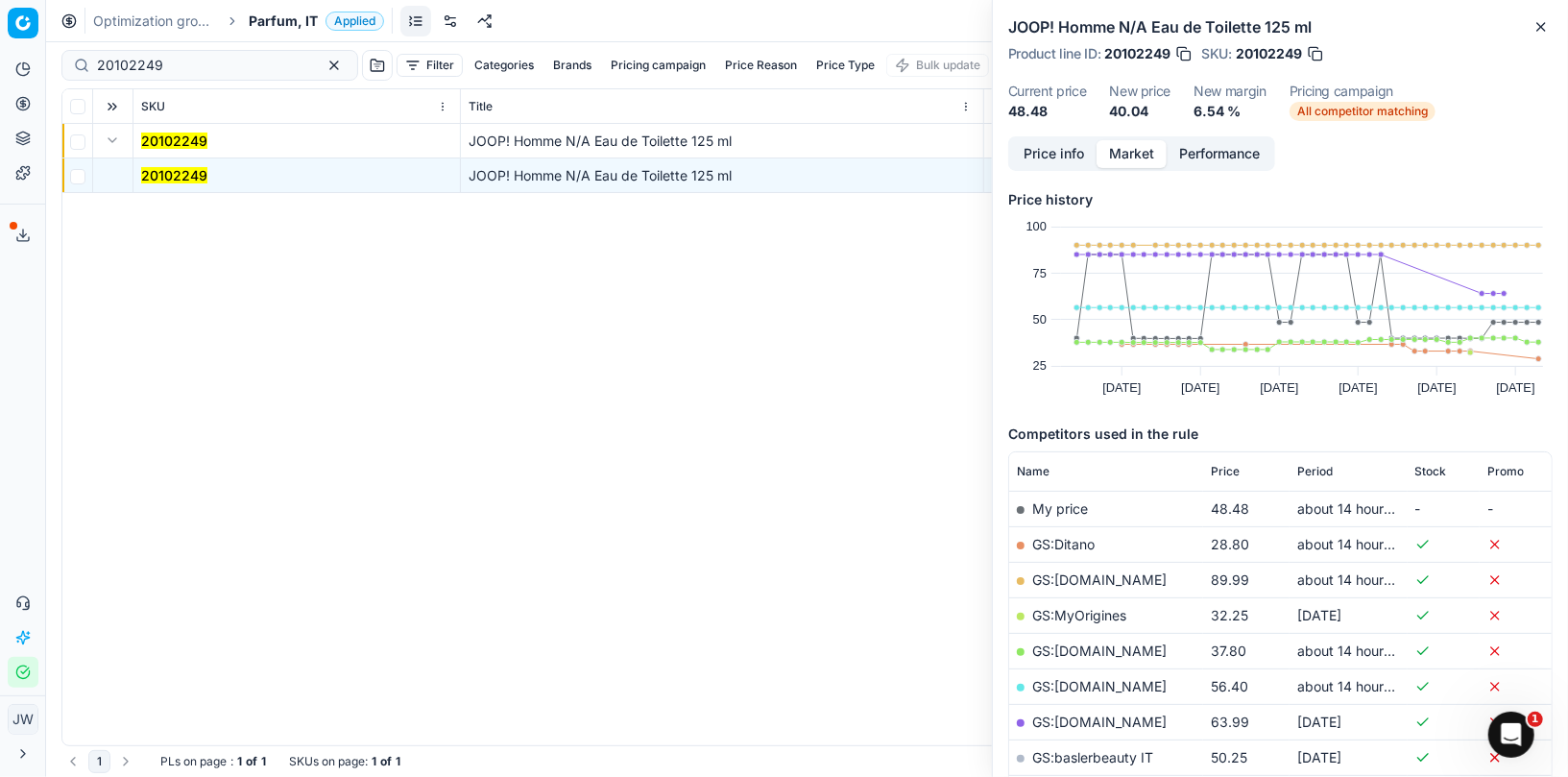
drag, startPoint x: 1043, startPoint y: 146, endPoint x: 1057, endPoint y: 165, distance: 23.6
click at [1043, 147] on button "Price info" at bounding box center [1054, 154] width 85 height 28
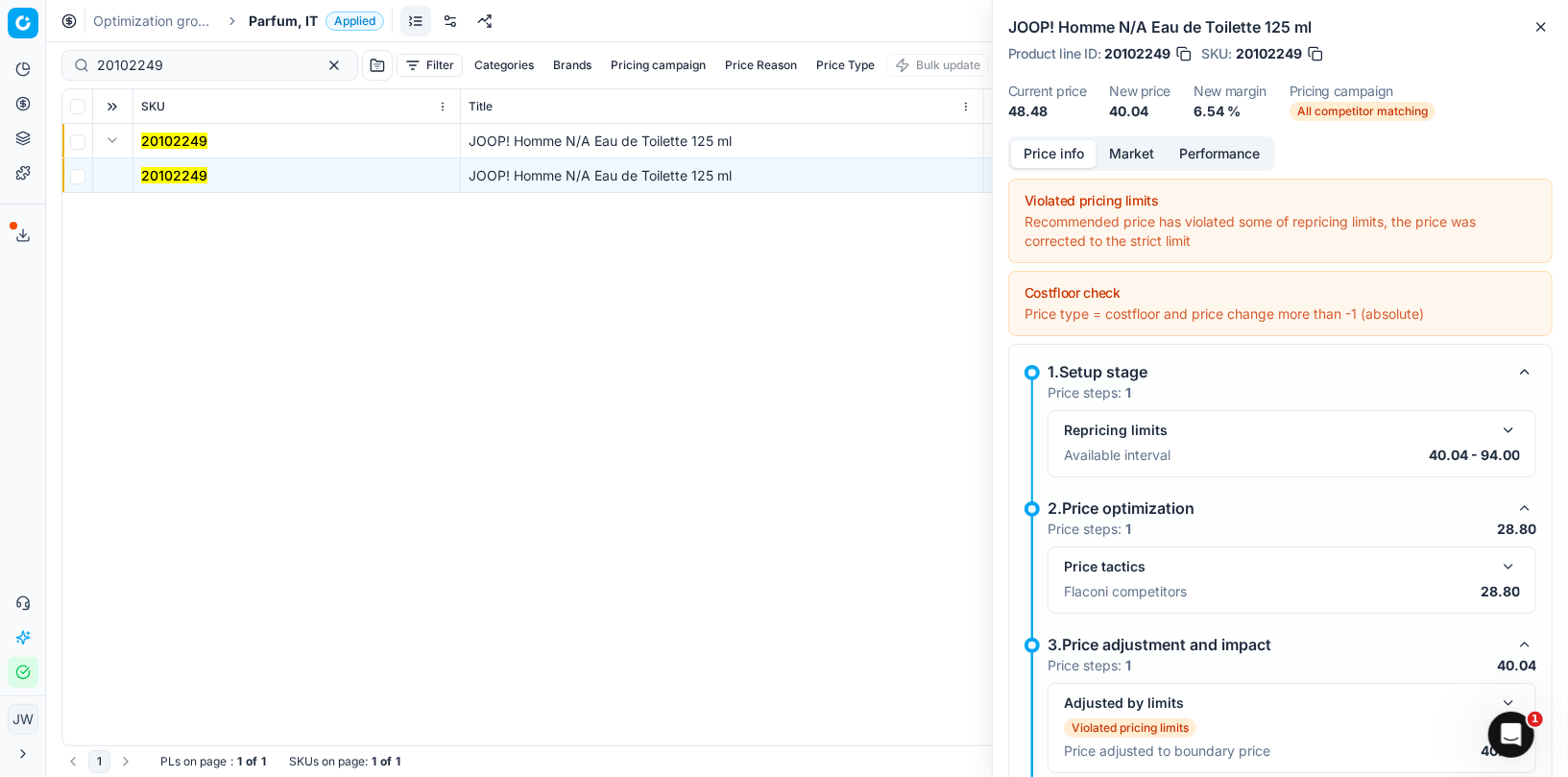
click at [1506, 567] on button "button" at bounding box center [1508, 566] width 23 height 23
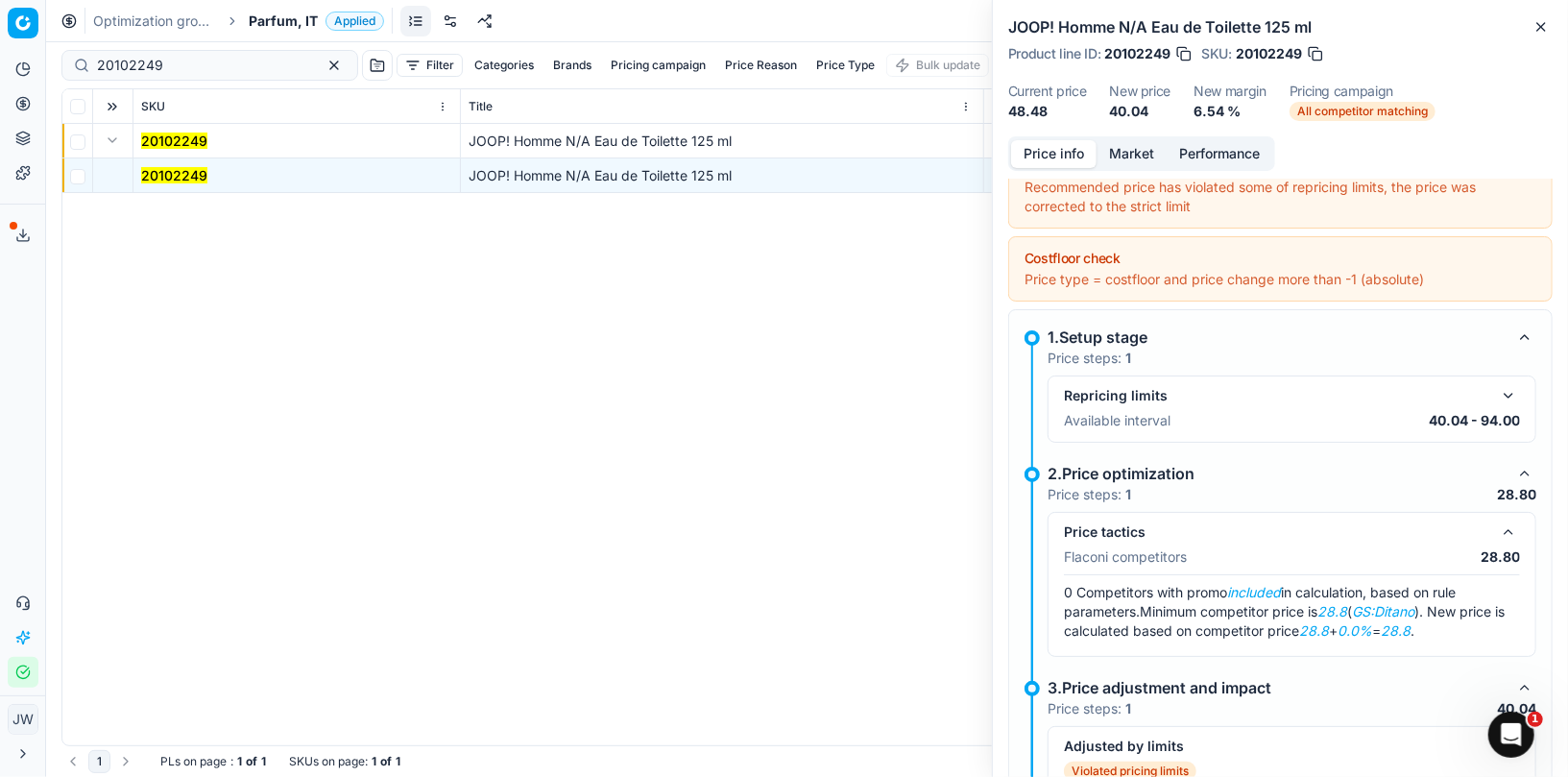
scroll to position [39, 0]
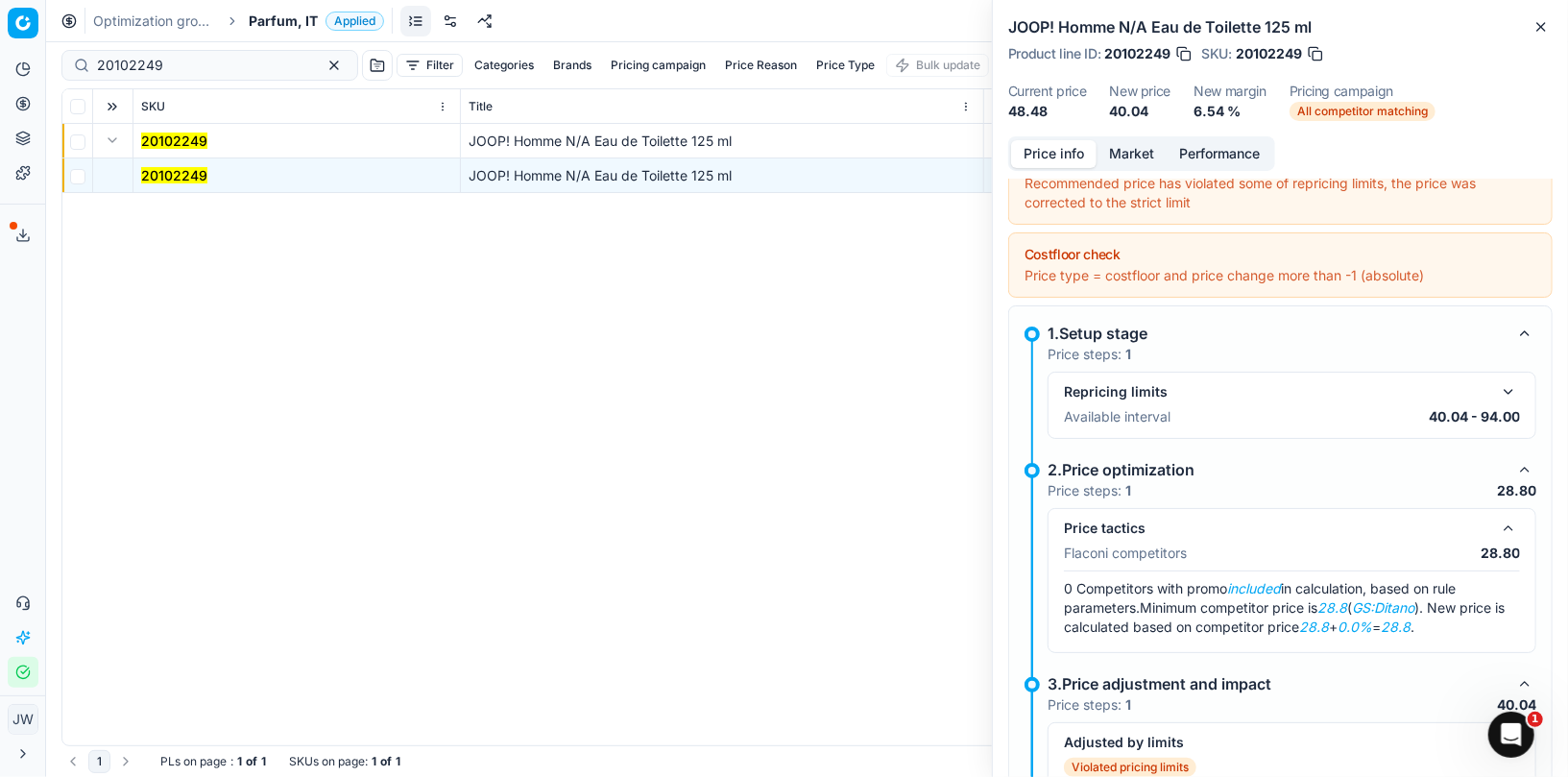
click at [1120, 159] on button "Market" at bounding box center [1131, 154] width 70 height 28
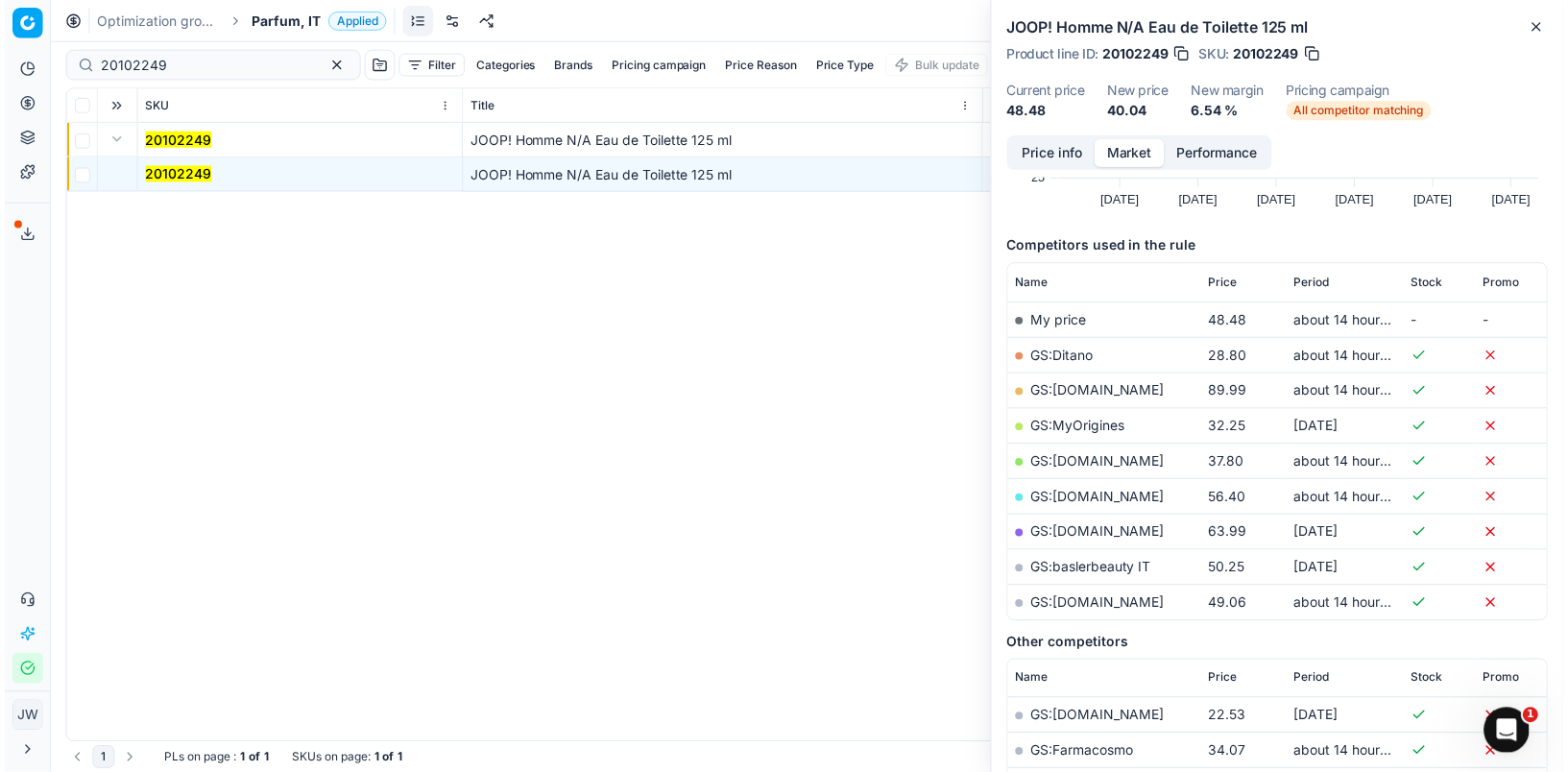
scroll to position [187, 0]
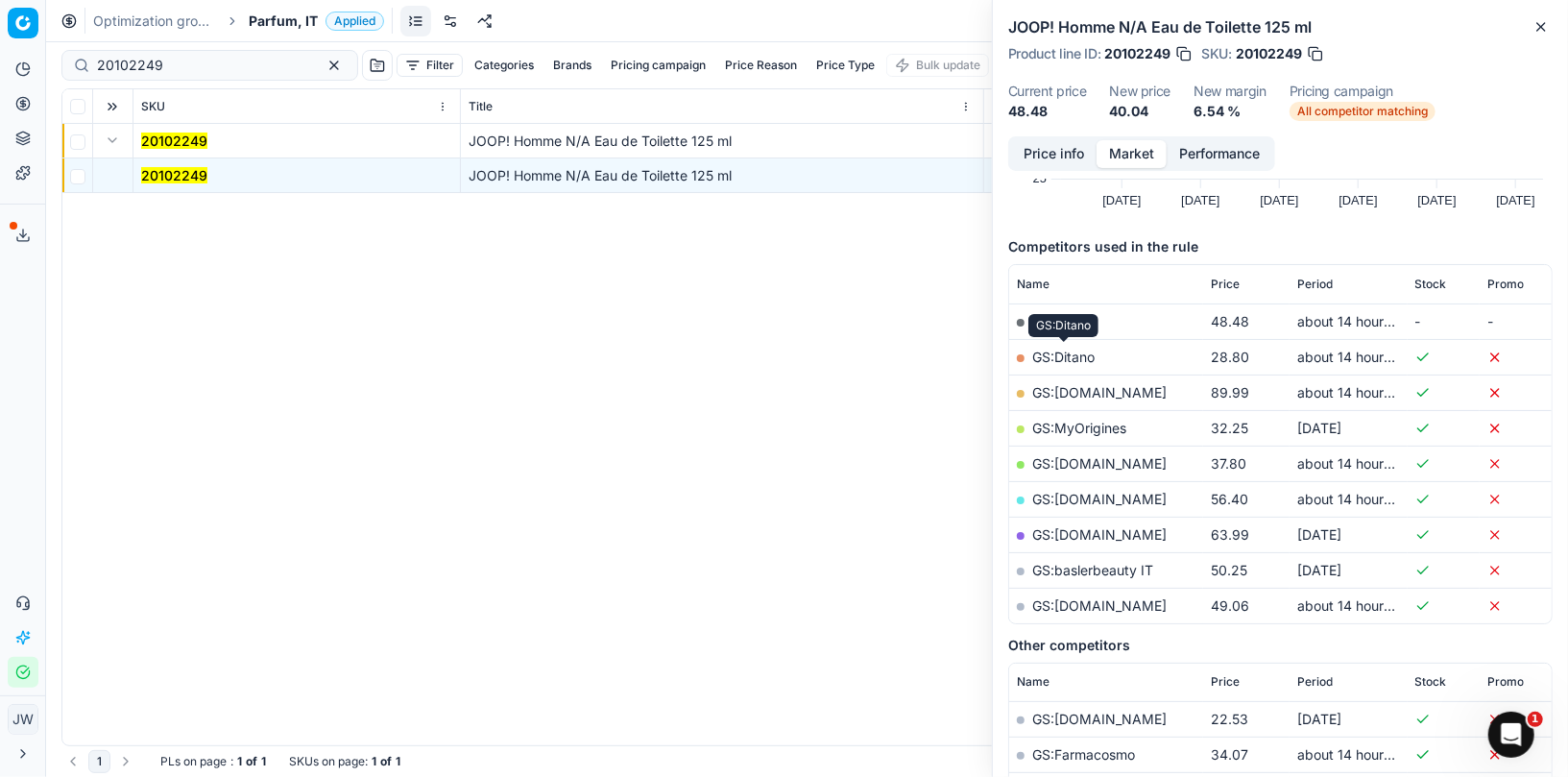
click at [1059, 355] on link "GS:Ditano" at bounding box center [1063, 357] width 62 height 16
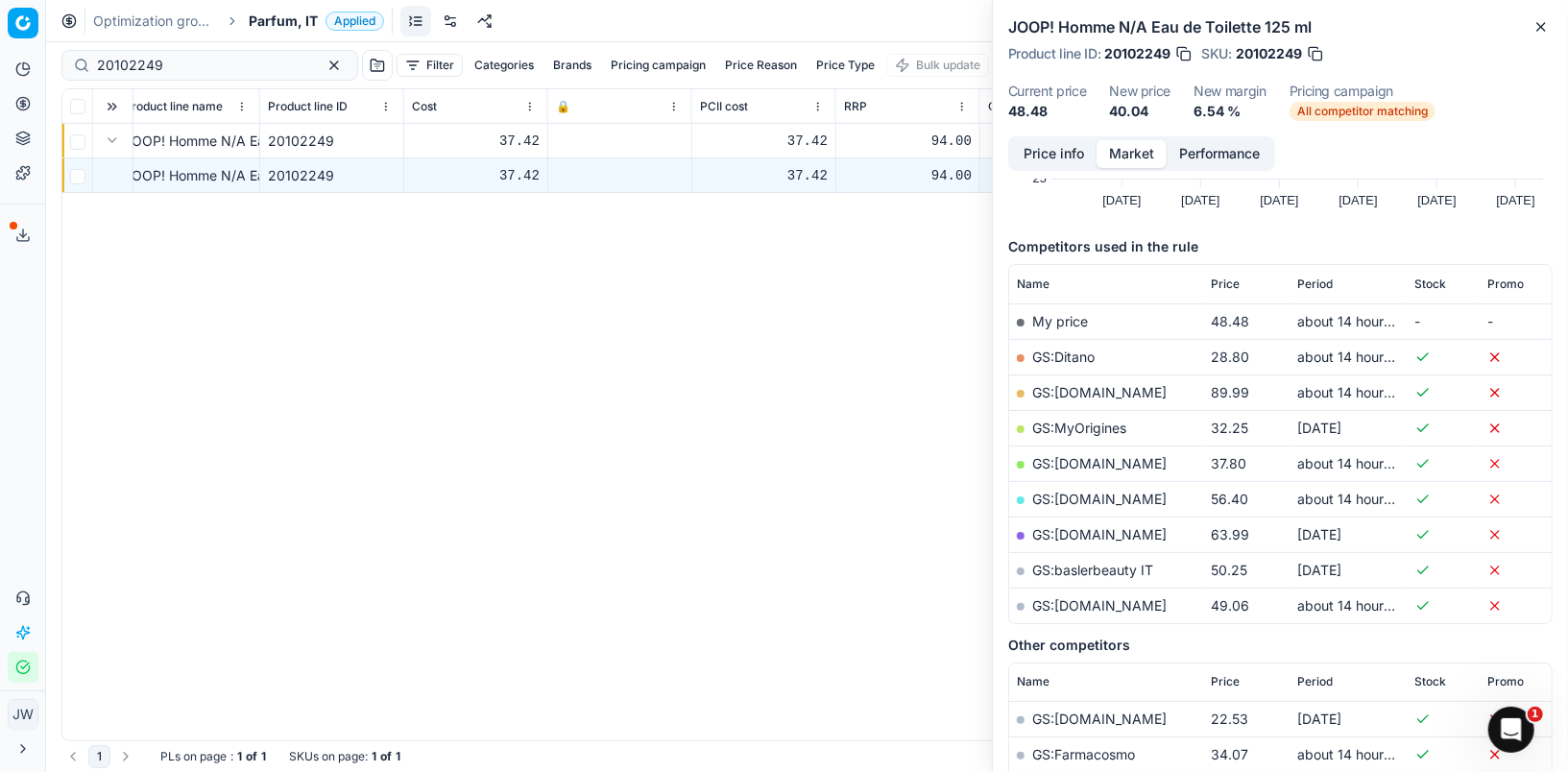
scroll to position [0, 909]
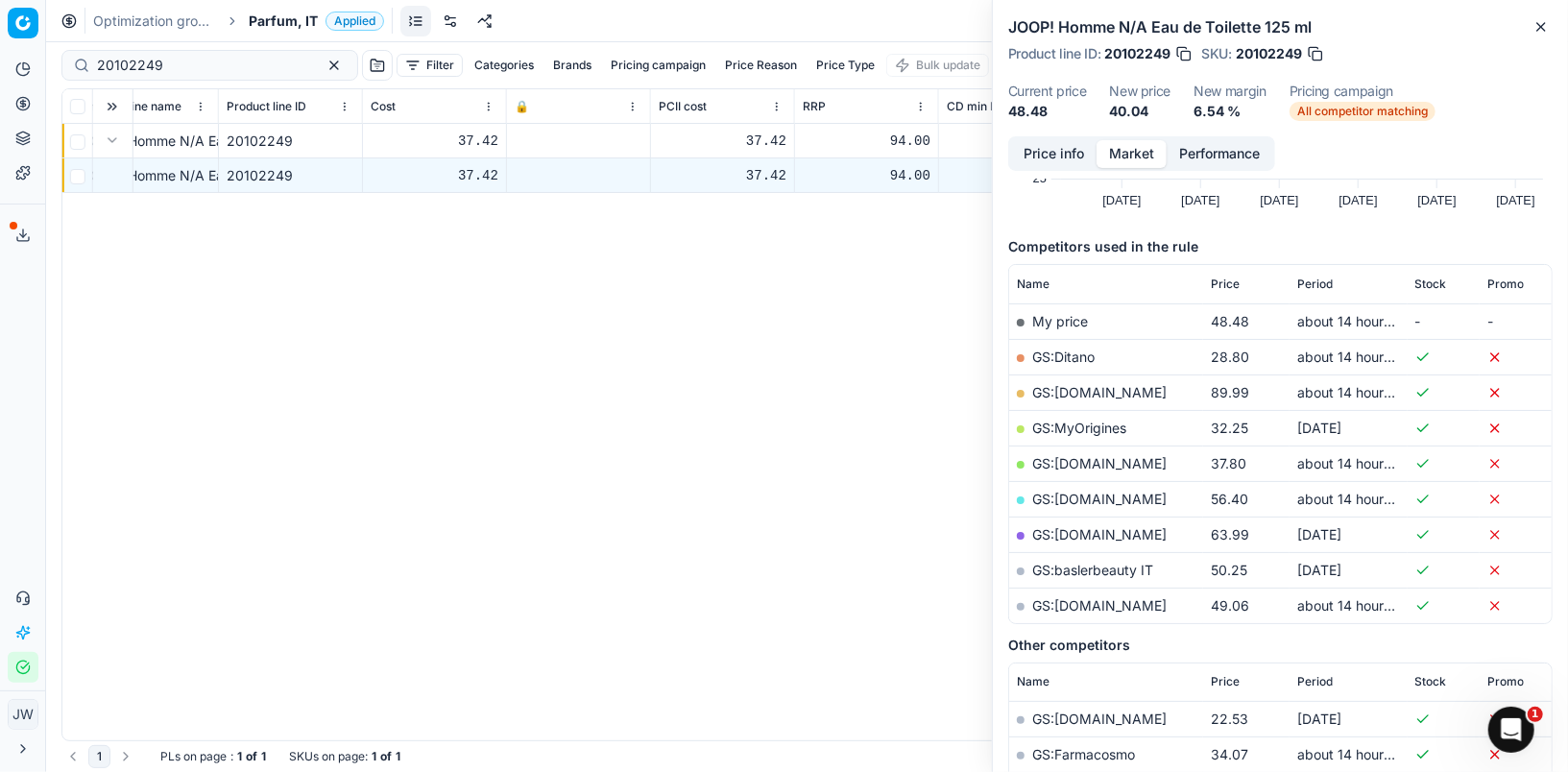
click at [1063, 157] on button "Price info" at bounding box center [1054, 154] width 85 height 28
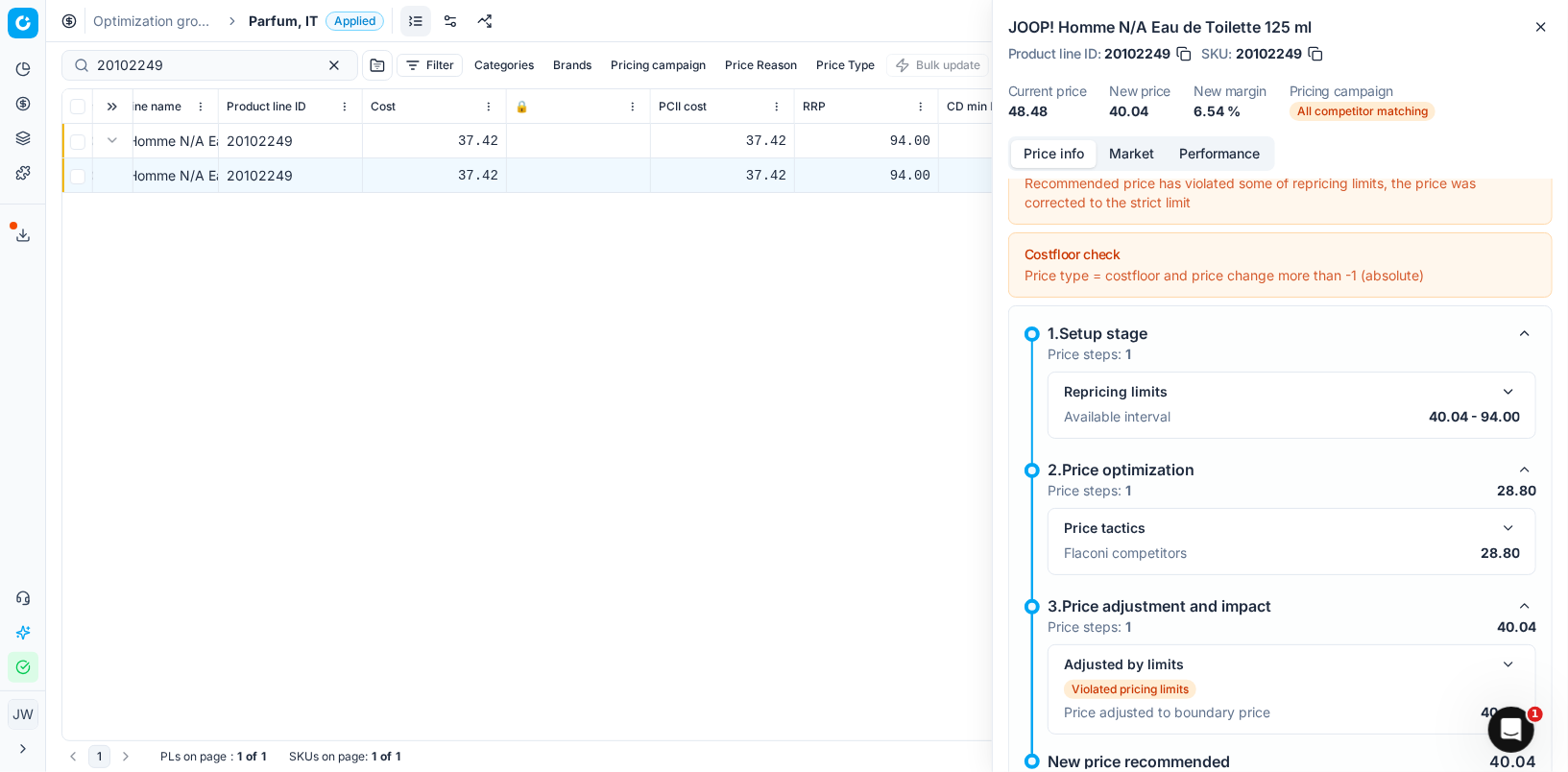
scroll to position [92, 0]
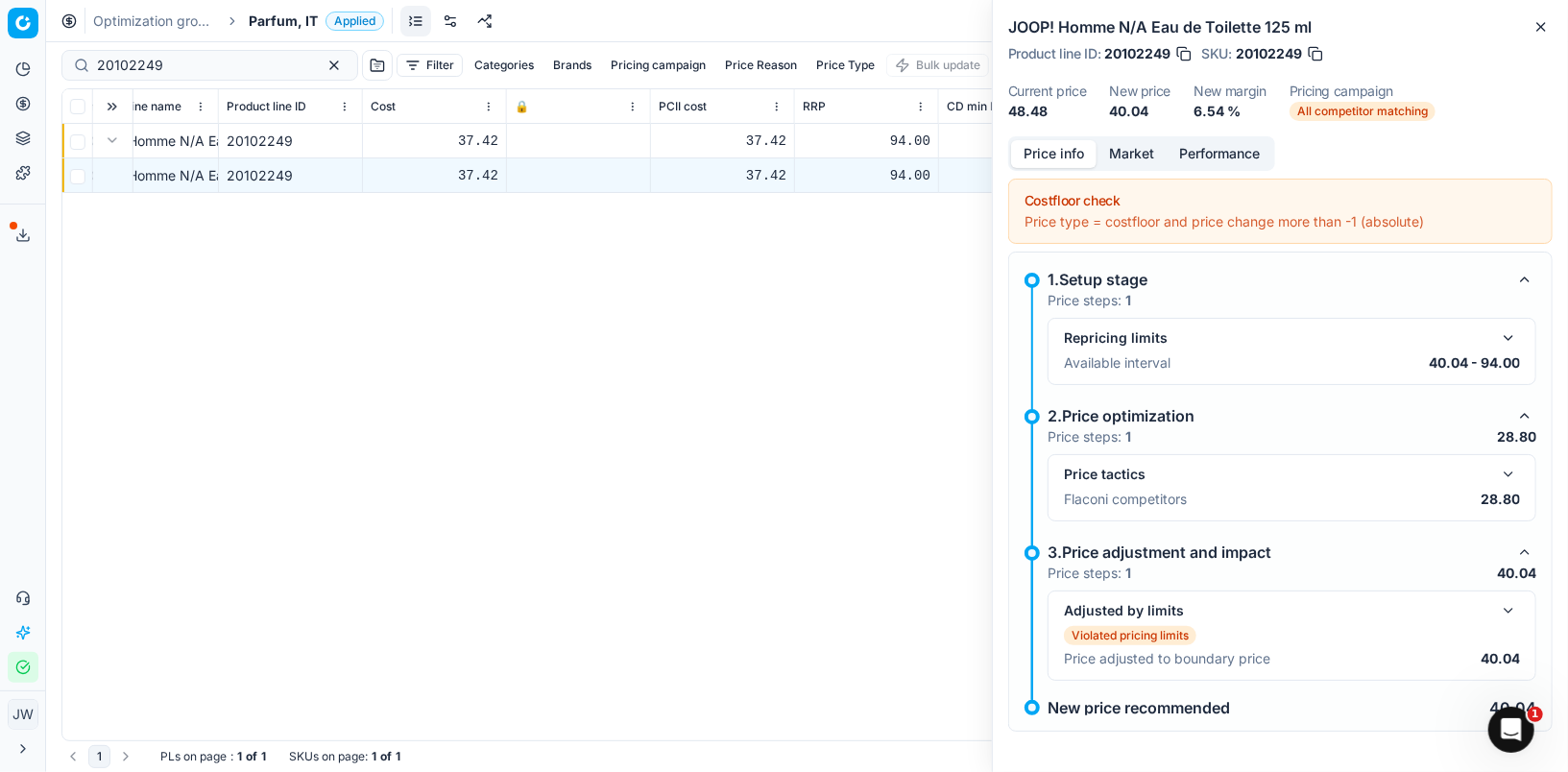
click at [1500, 619] on div "Adjusted by limits Violated pricing limits Price adjusted to boundary price 40.…" at bounding box center [1292, 636] width 456 height 73
click at [1504, 610] on button "button" at bounding box center [1508, 610] width 23 height 23
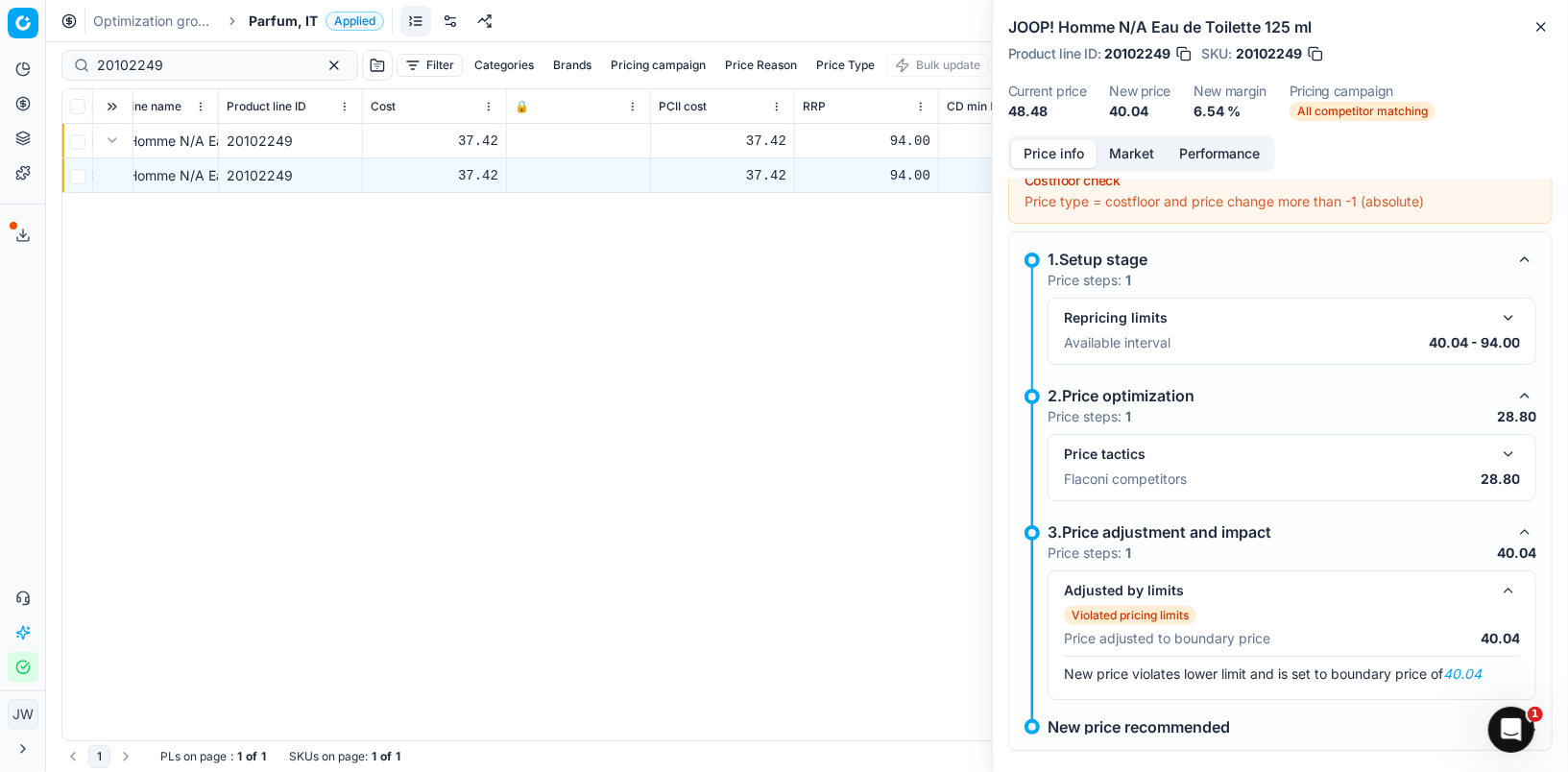
scroll to position [111, 0]
click at [1514, 457] on button "button" at bounding box center [1508, 455] width 23 height 23
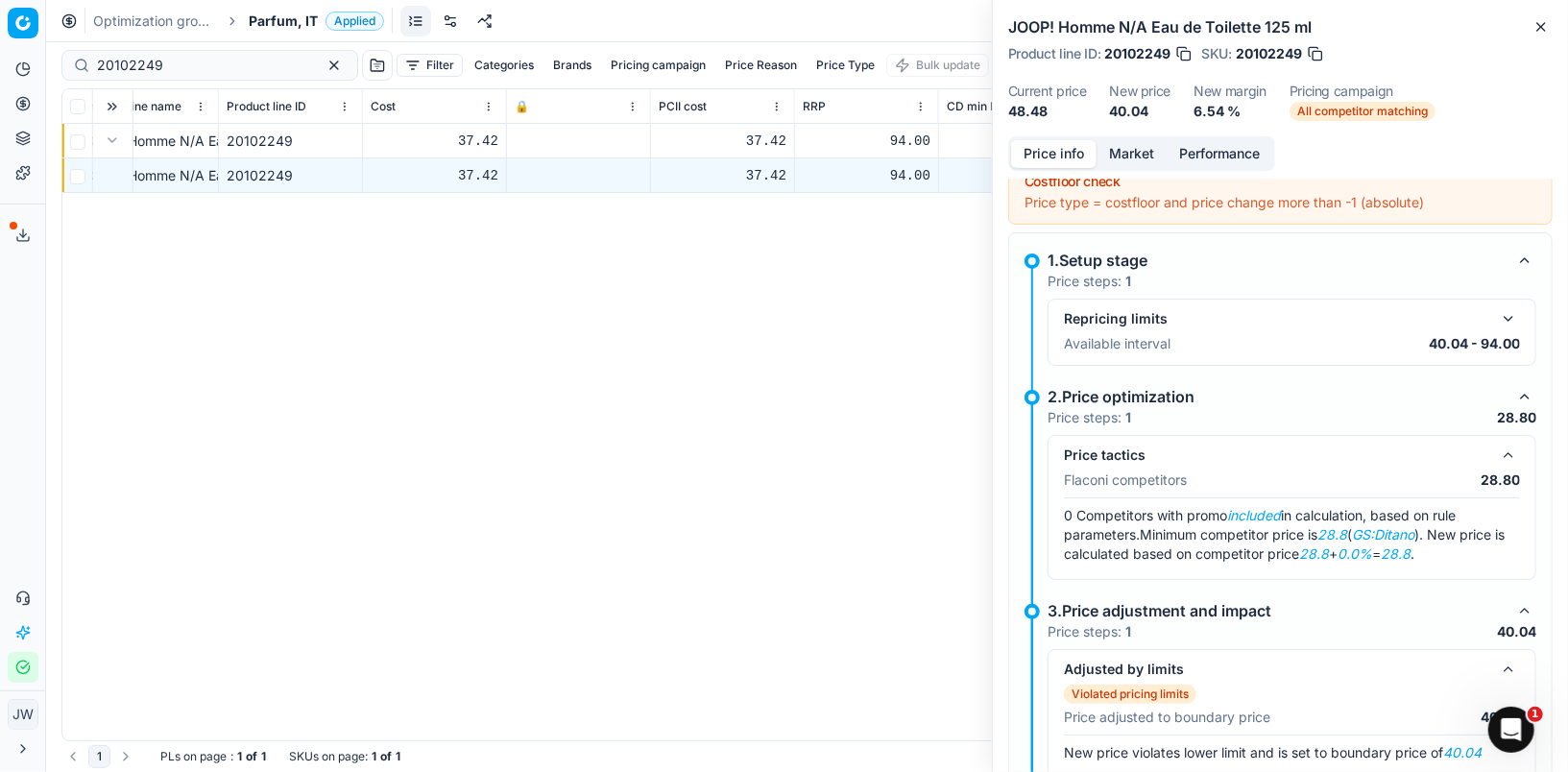
click at [1514, 457] on button "button" at bounding box center [1508, 455] width 23 height 23
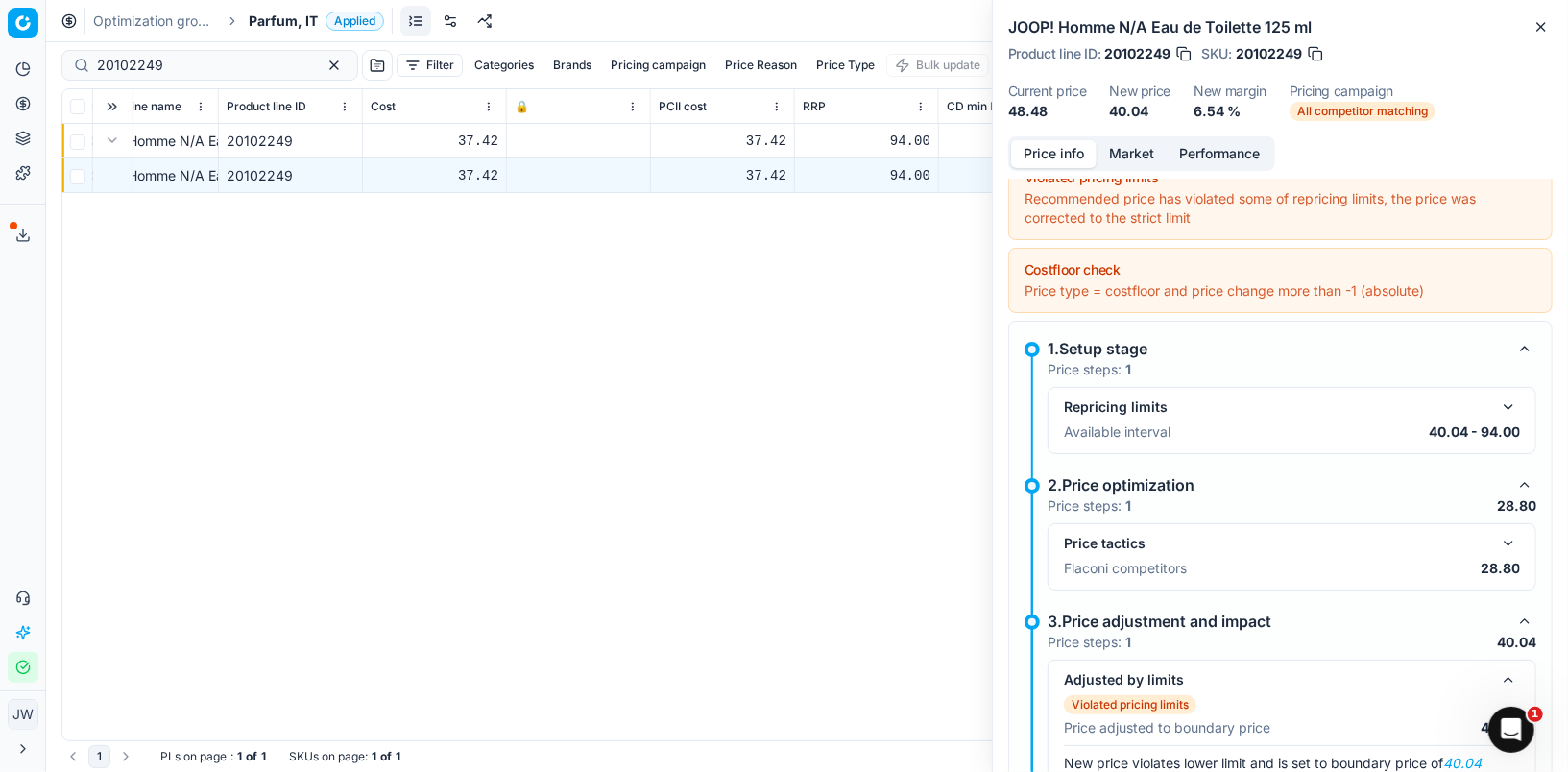
scroll to position [0, 0]
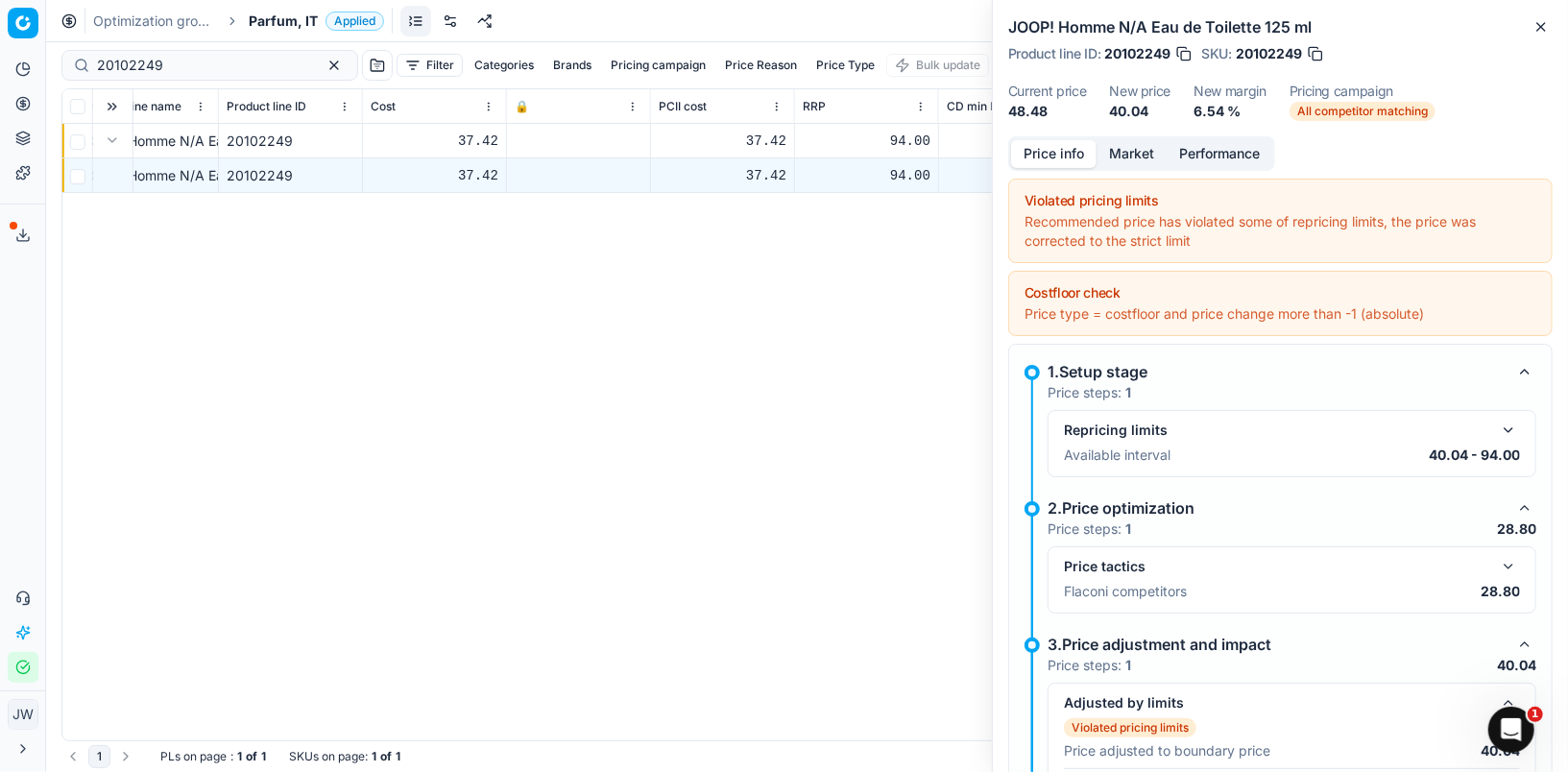
click at [1127, 152] on button "Market" at bounding box center [1131, 154] width 70 height 28
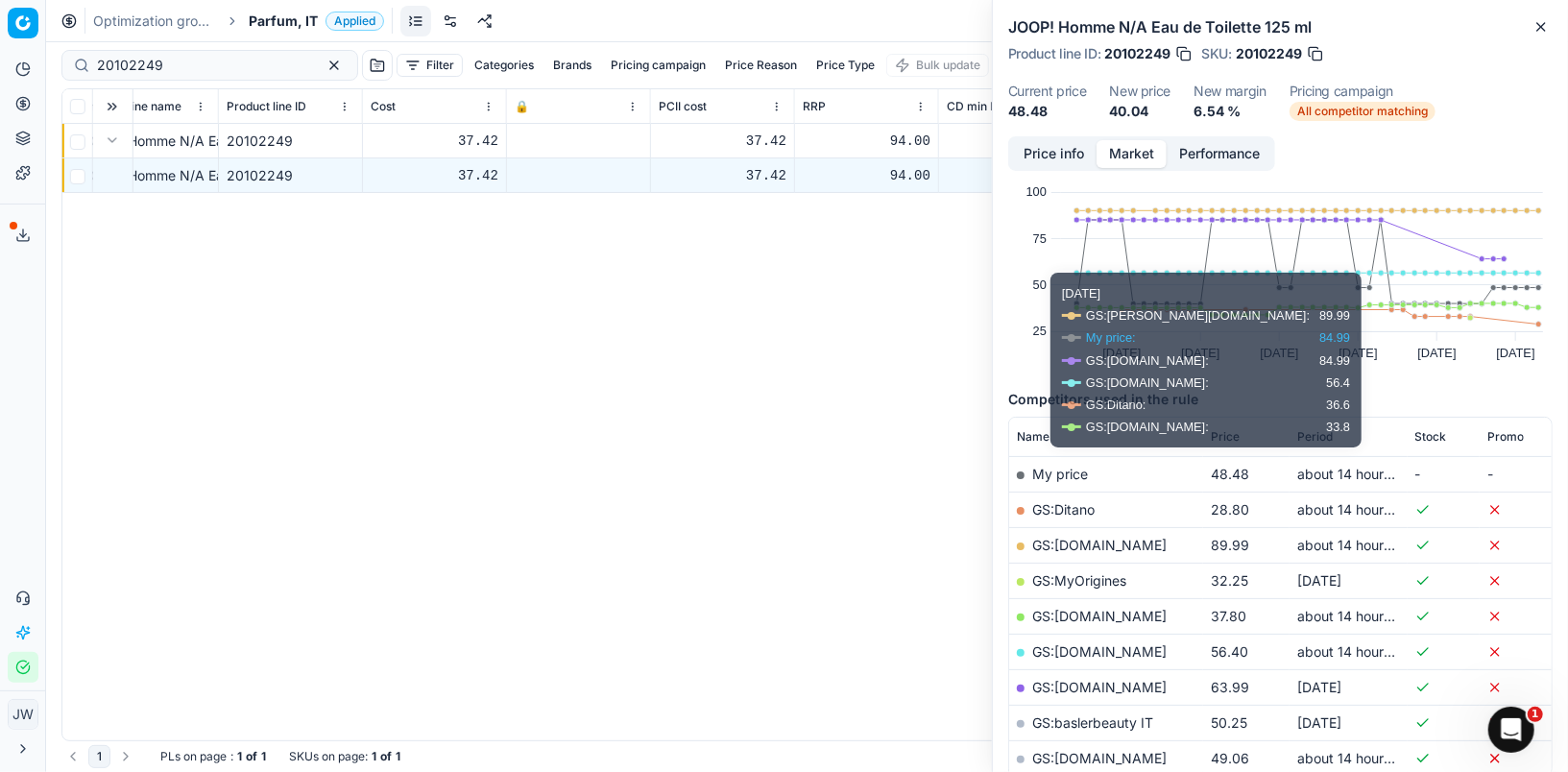
scroll to position [47, 0]
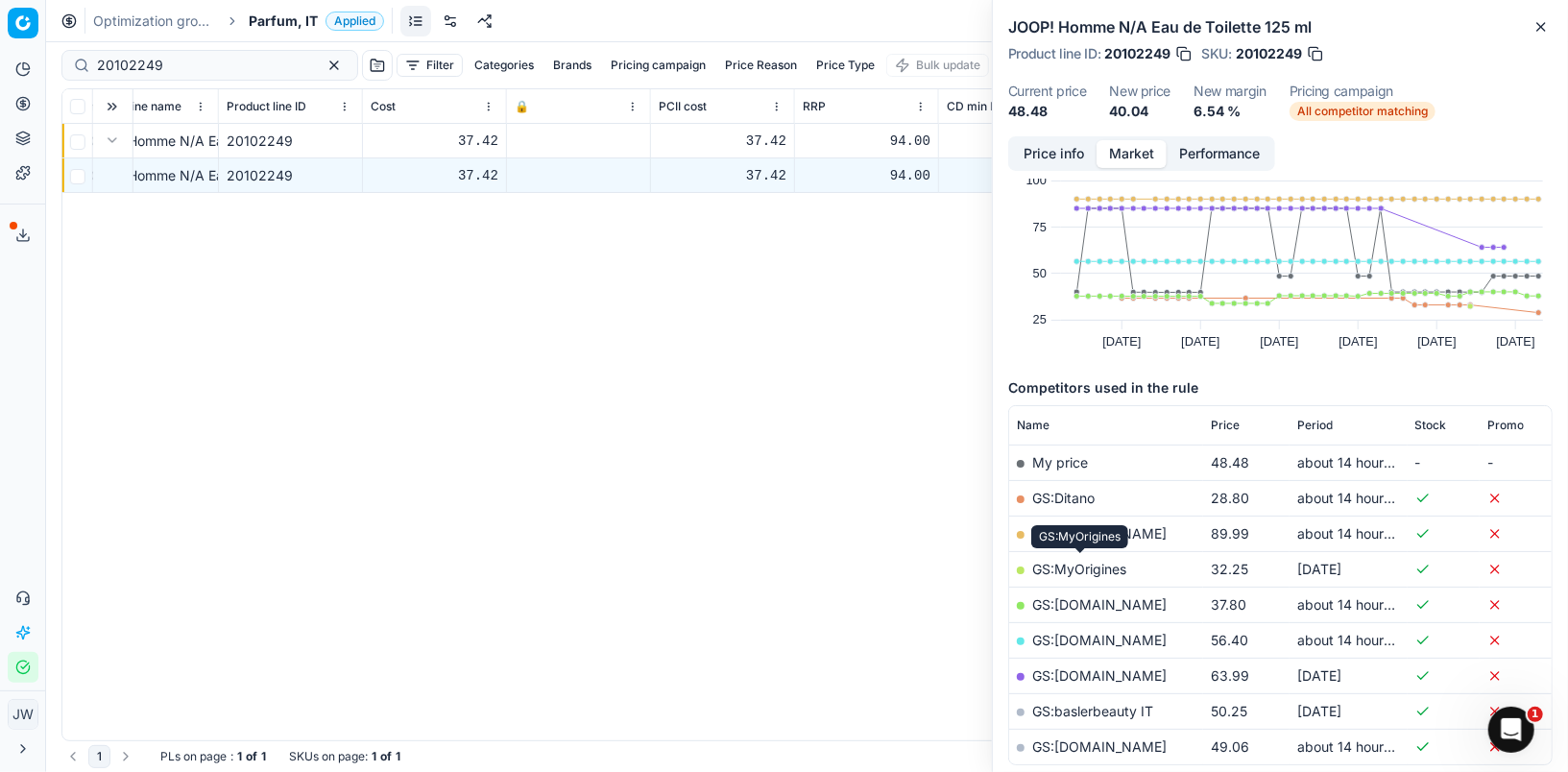
click at [1083, 561] on link "GS:MyOrigines" at bounding box center [1079, 569] width 94 height 16
